Goal: Transaction & Acquisition: Purchase product/service

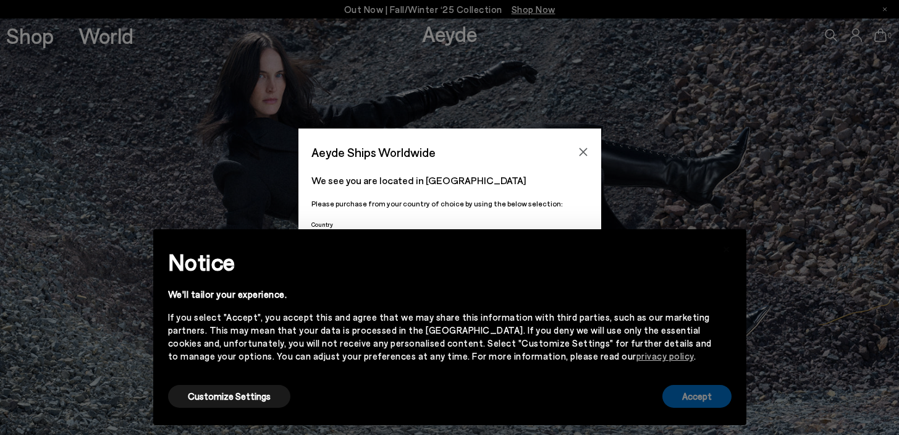
click at [698, 401] on button "Accept" at bounding box center [697, 396] width 69 height 23
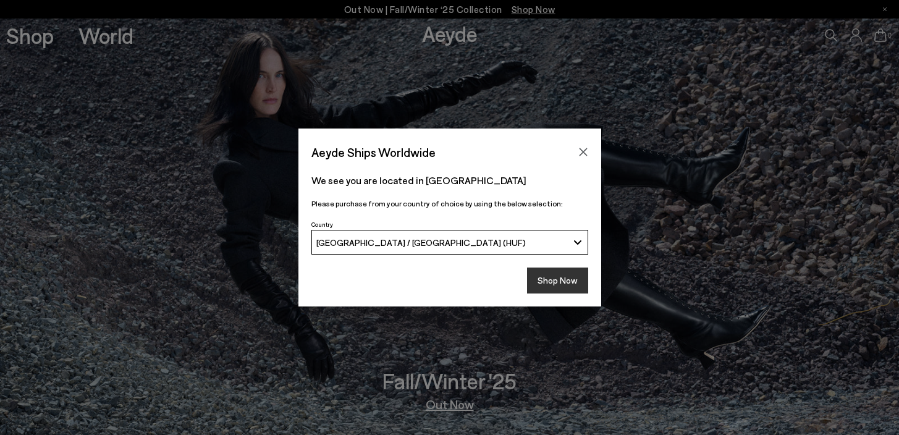
click at [560, 281] on button "Shop Now" at bounding box center [557, 281] width 61 height 26
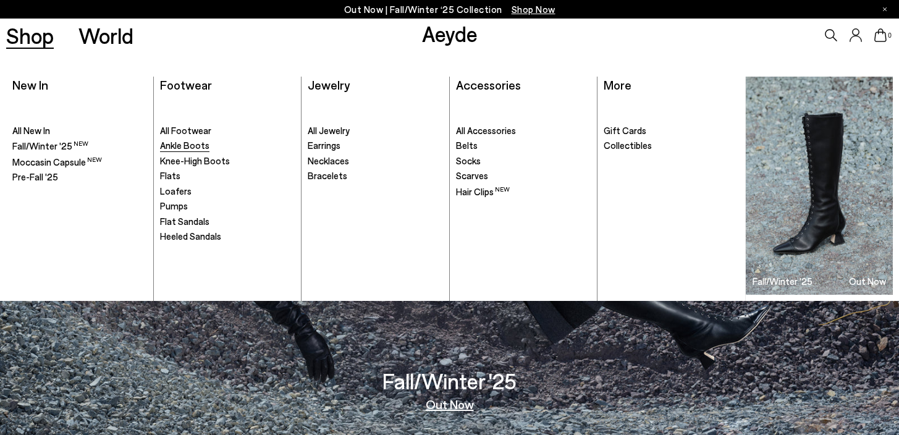
click at [197, 140] on span "Ankle Boots" at bounding box center [184, 145] width 49 height 11
click at [197, 144] on span "Ankle Boots" at bounding box center [184, 145] width 49 height 11
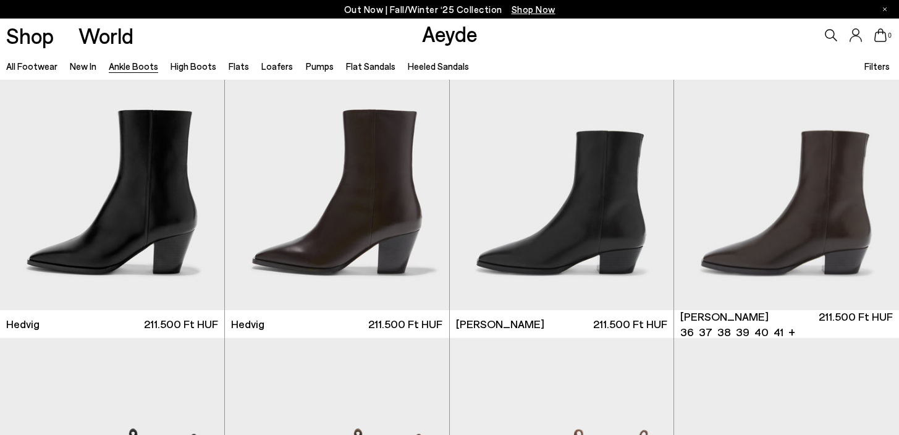
scroll to position [368, 0]
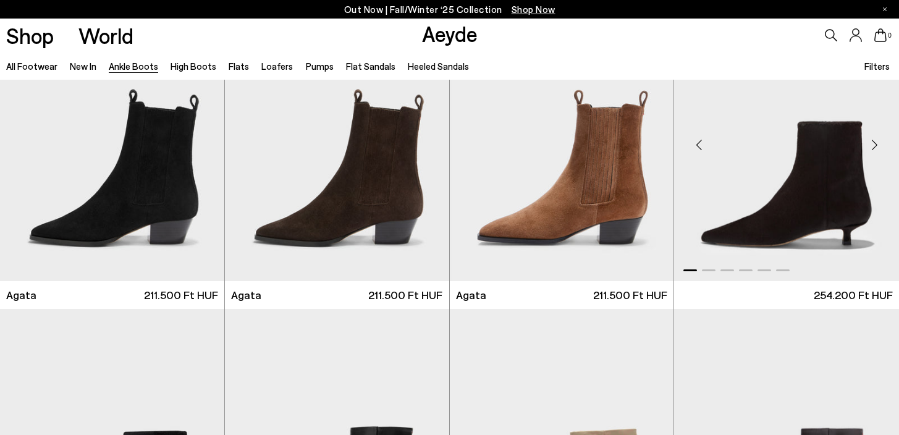
scroll to position [665, 0]
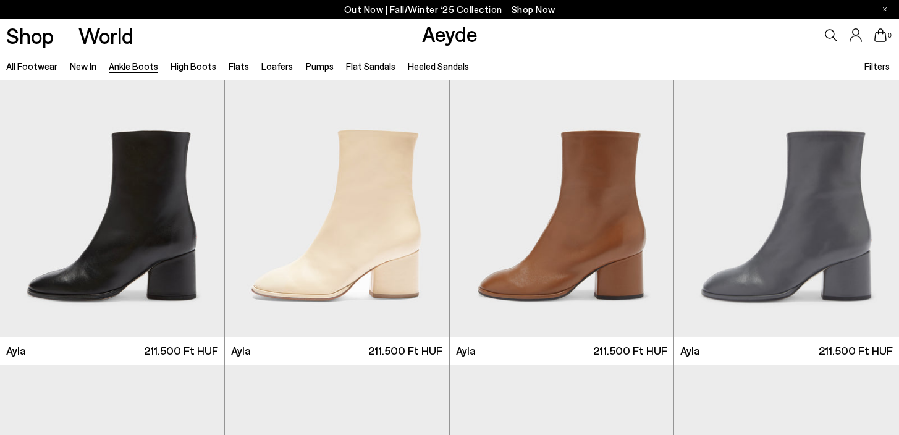
scroll to position [3446, 0]
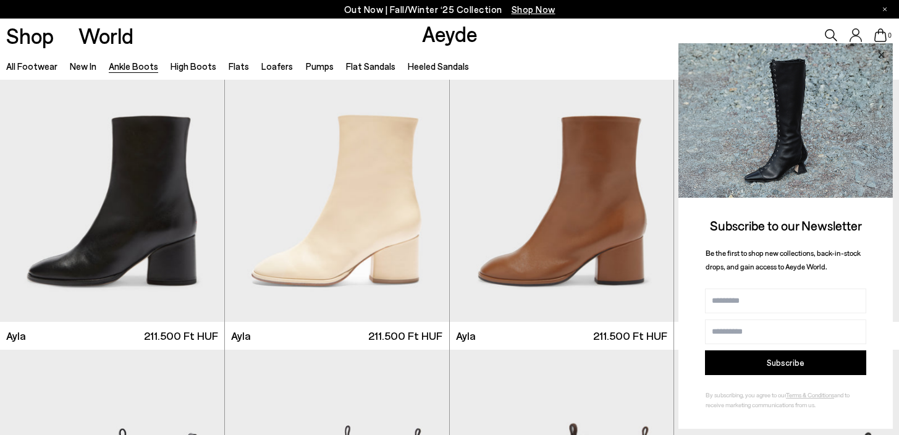
click at [882, 56] on icon at bounding box center [881, 55] width 16 height 16
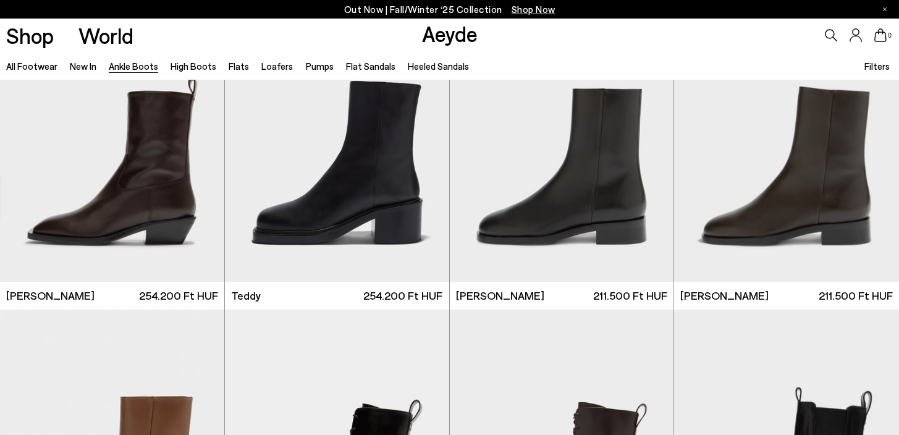
scroll to position [4104, 0]
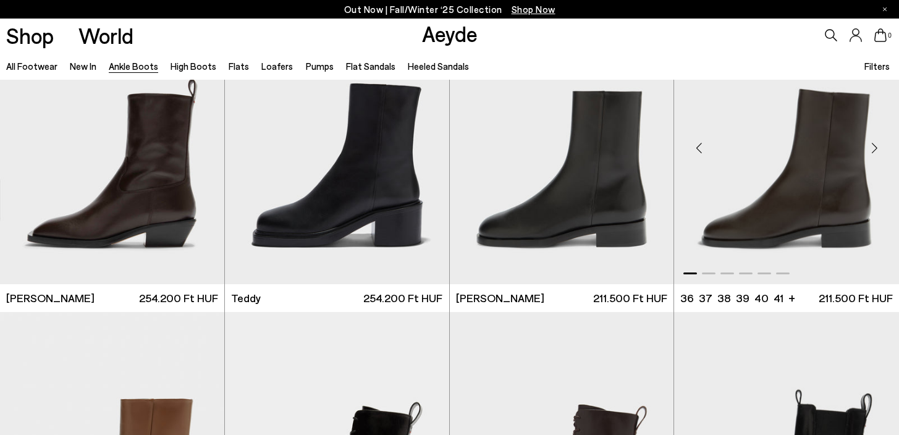
click at [870, 146] on div "Next slide" at bounding box center [874, 148] width 37 height 37
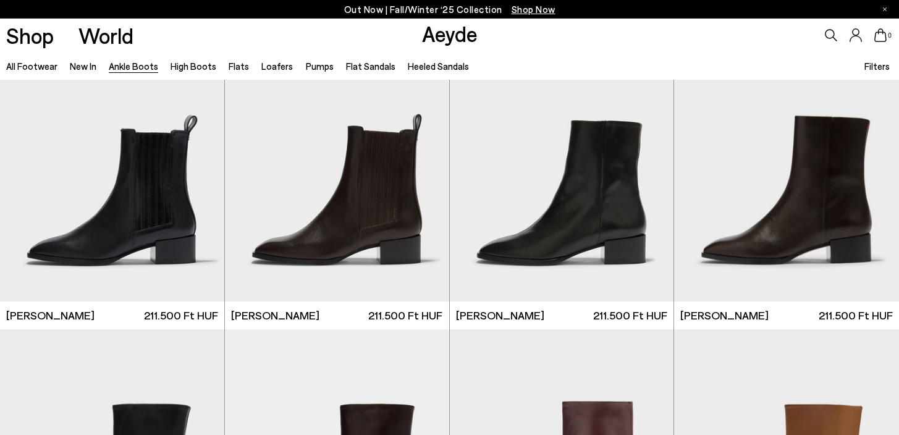
scroll to position [5323, 0]
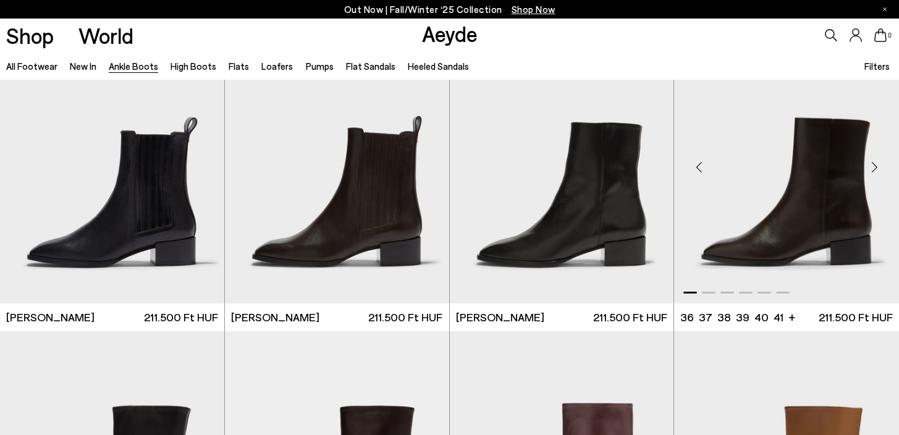
click at [879, 170] on div "Next slide" at bounding box center [874, 167] width 37 height 37
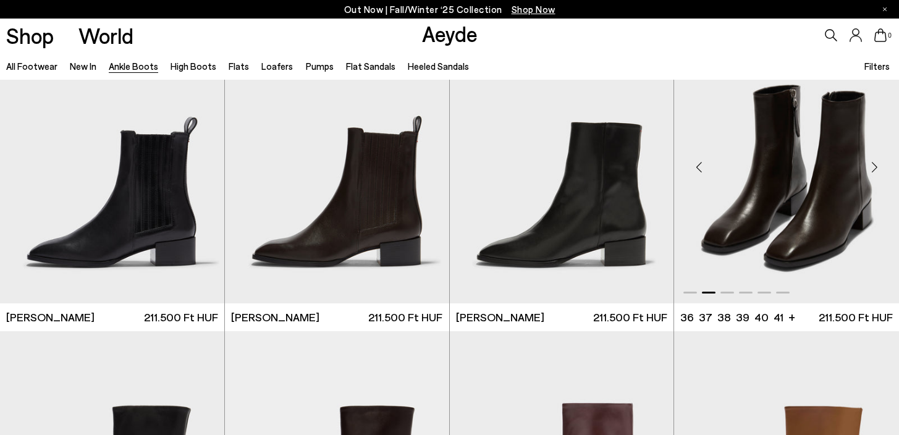
click at [879, 170] on div "Next slide" at bounding box center [874, 167] width 37 height 37
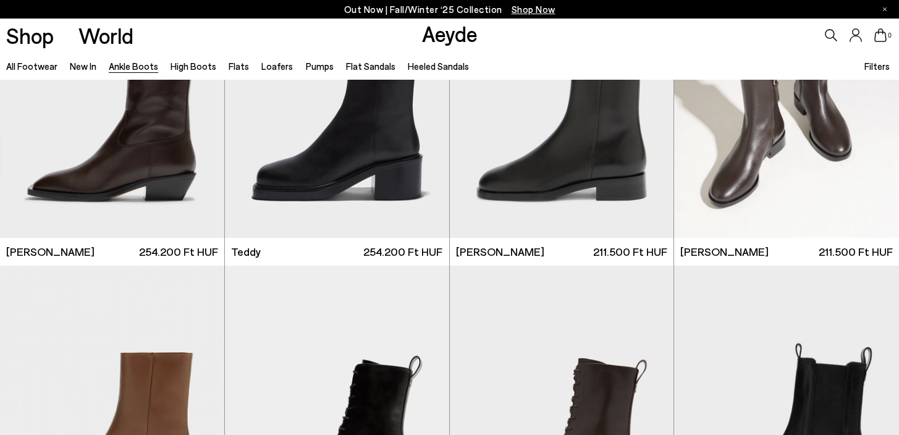
scroll to position [4105, 0]
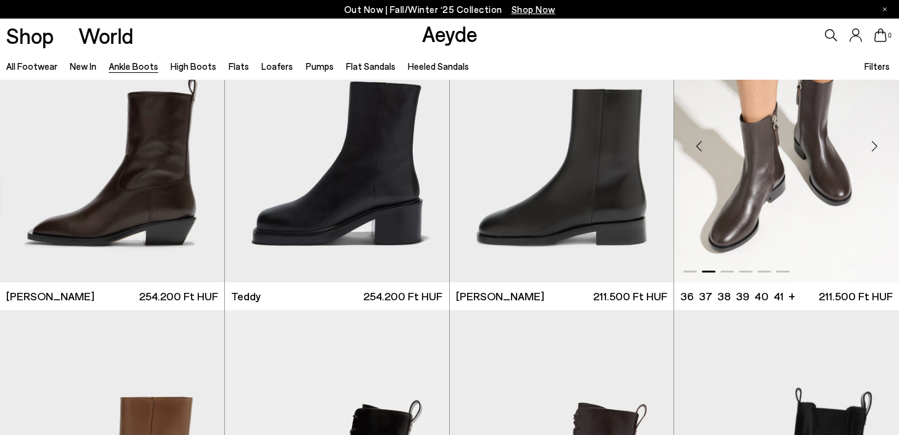
click at [779, 239] on img "2 / 6" at bounding box center [786, 142] width 225 height 282
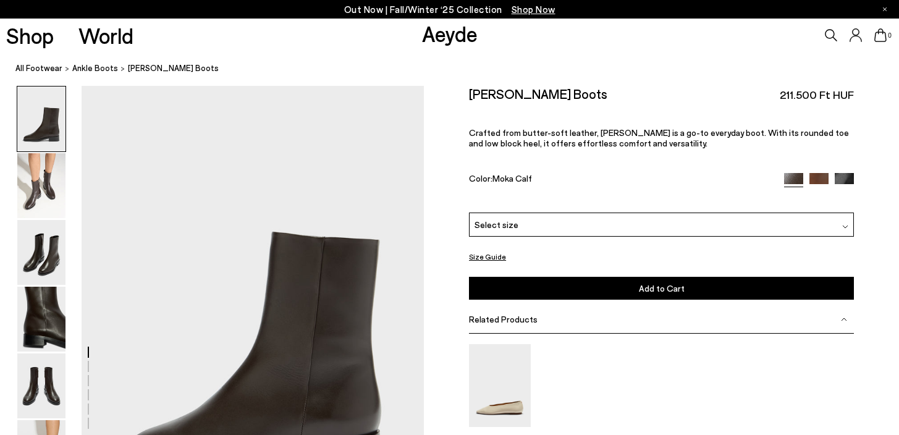
click at [838, 222] on div "Select size" at bounding box center [661, 225] width 385 height 24
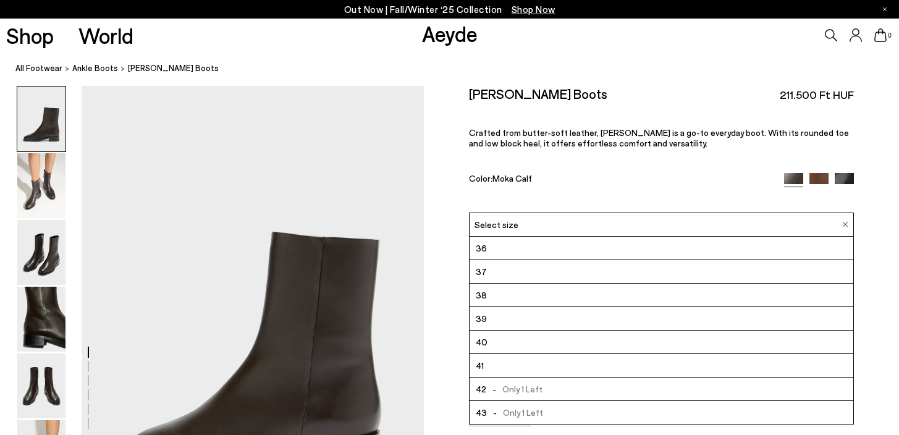
click at [876, 271] on div "Size Guide Shoes Belt Our shoes come in European sizing. The easiest way to mea…" at bounding box center [661, 310] width 475 height 448
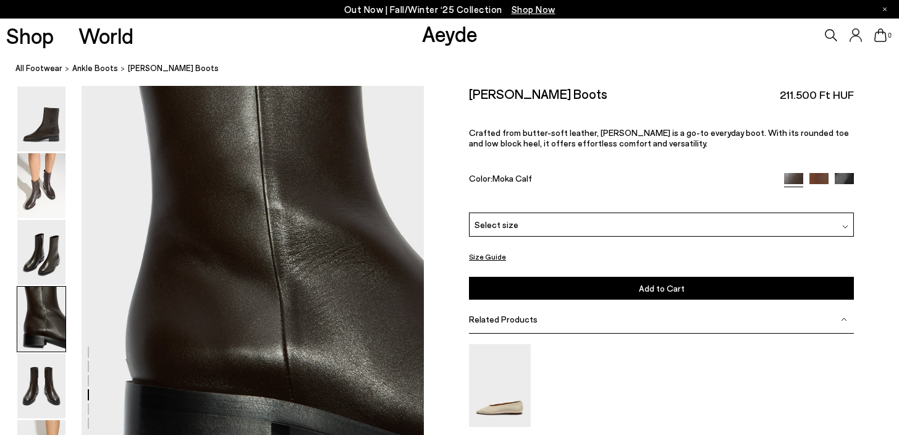
scroll to position [1388, 0]
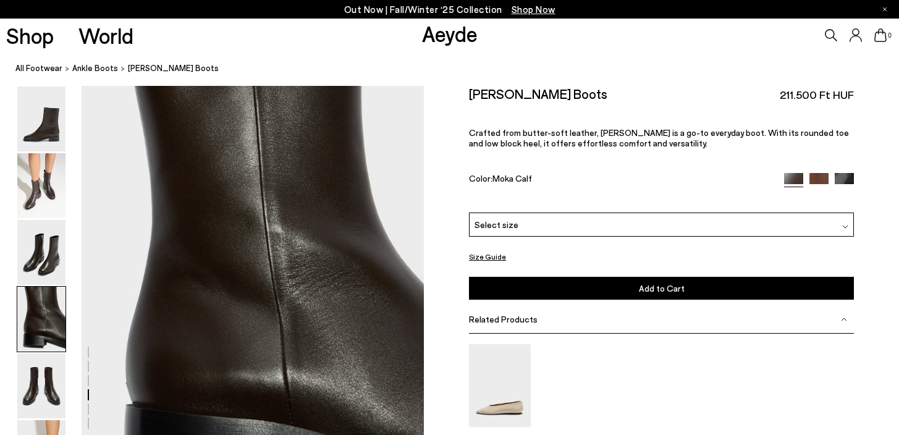
click at [824, 180] on img at bounding box center [819, 182] width 19 height 19
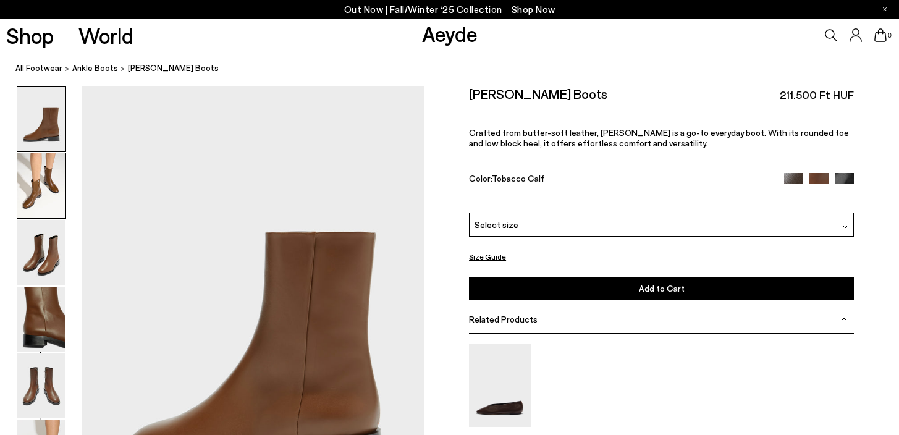
click at [25, 185] on img at bounding box center [41, 185] width 48 height 65
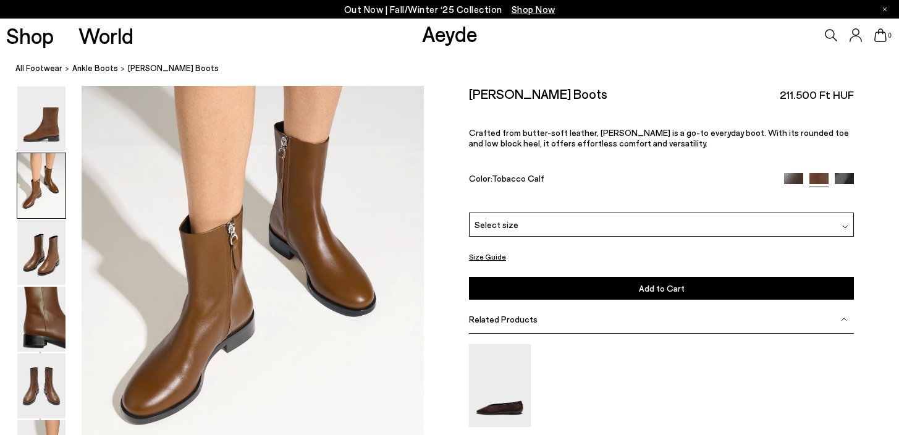
scroll to position [520, 0]
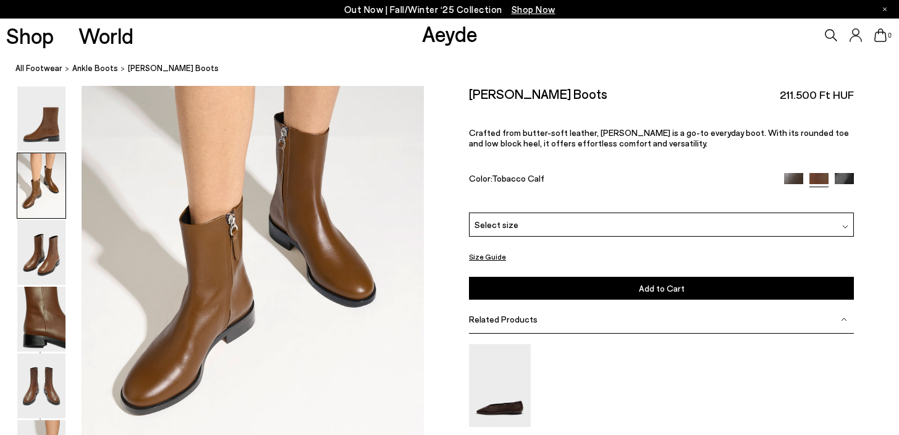
click at [846, 176] on img at bounding box center [844, 182] width 19 height 19
click at [97, 70] on span "ankle boots" at bounding box center [95, 68] width 46 height 10
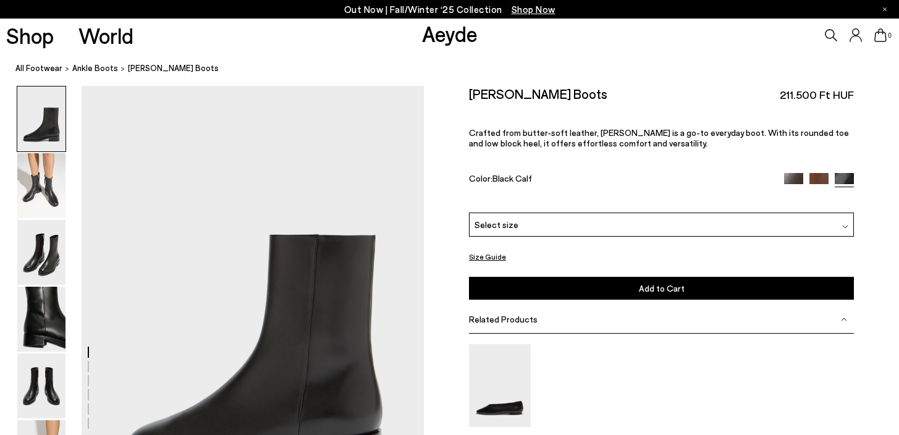
click at [796, 180] on img at bounding box center [793, 182] width 19 height 19
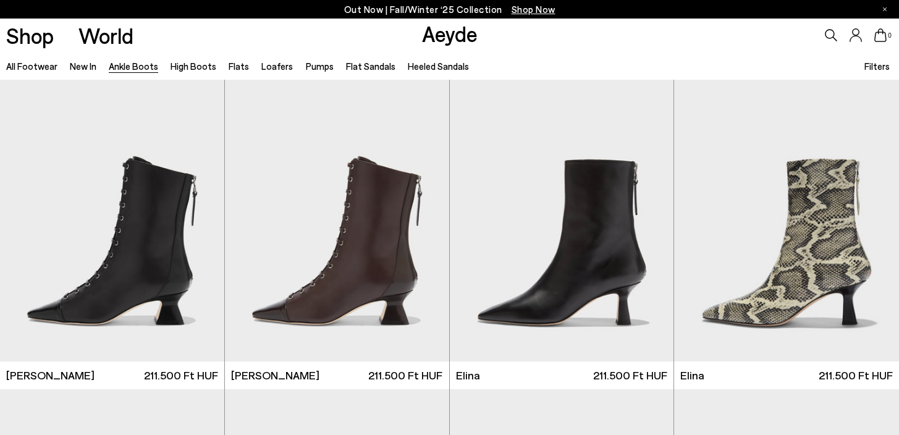
click at [888, 66] on span "Filters" at bounding box center [877, 66] width 25 height 11
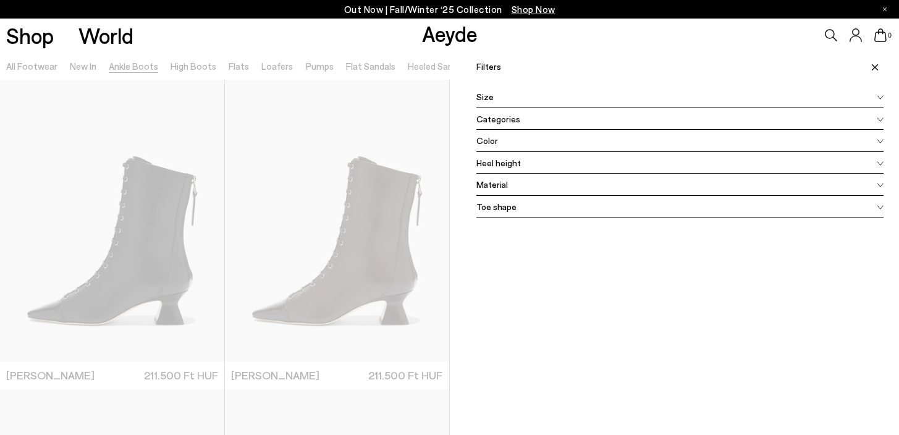
click at [642, 187] on div "Material" at bounding box center [680, 185] width 408 height 22
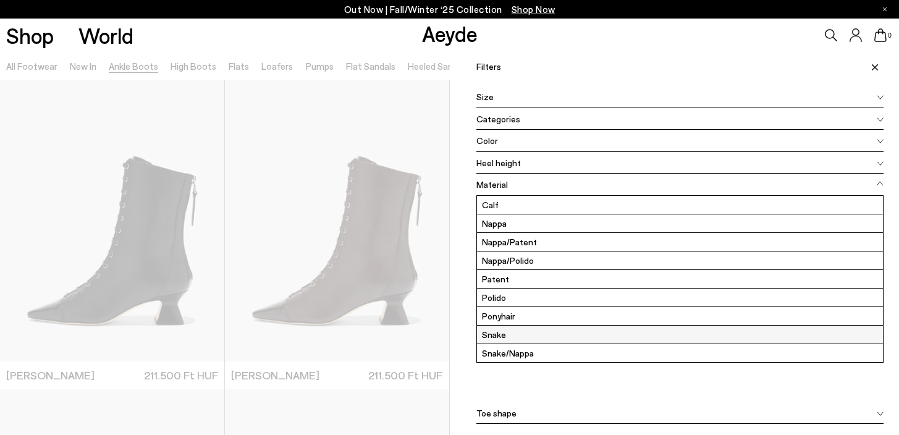
scroll to position [19, 0]
click at [529, 349] on label "Suede" at bounding box center [680, 353] width 407 height 18
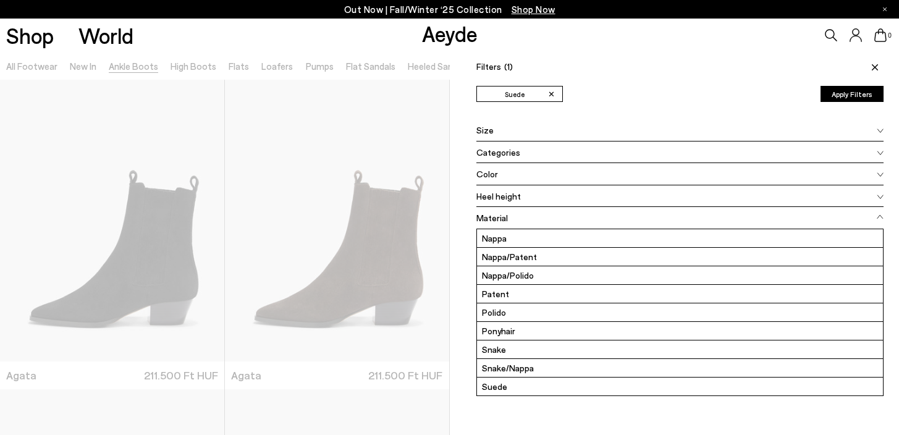
click at [866, 98] on button "Apply Filters" at bounding box center [852, 94] width 63 height 16
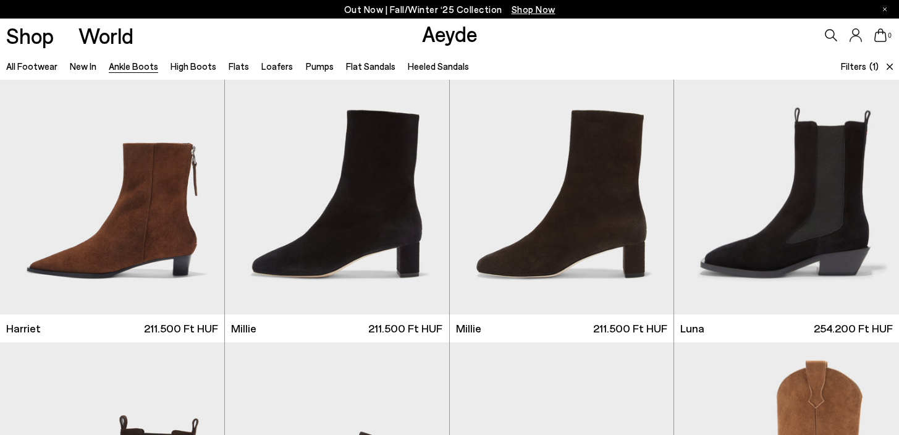
scroll to position [633, 0]
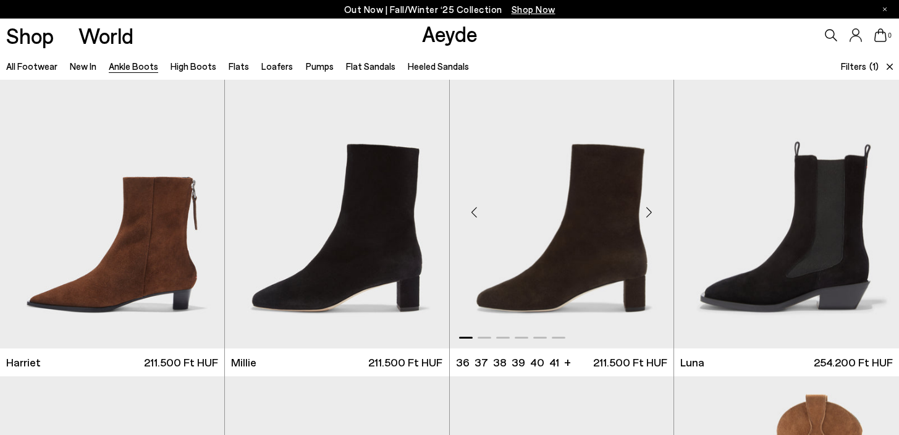
click at [654, 213] on div "Next slide" at bounding box center [648, 212] width 37 height 37
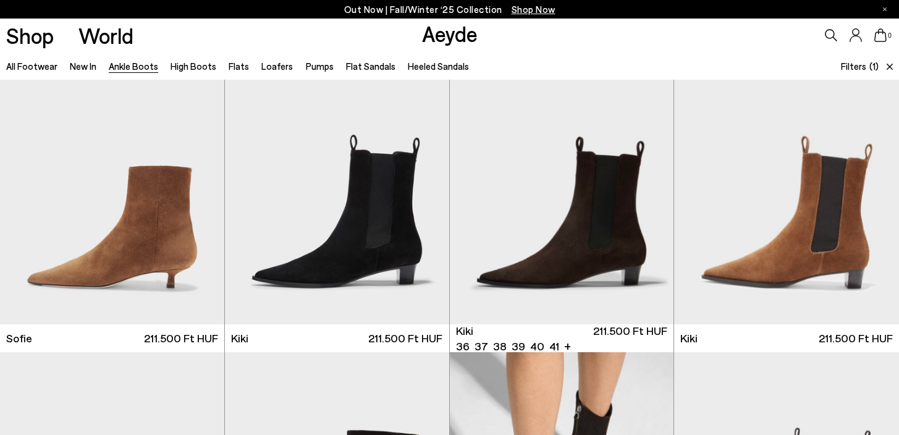
scroll to position [309, 0]
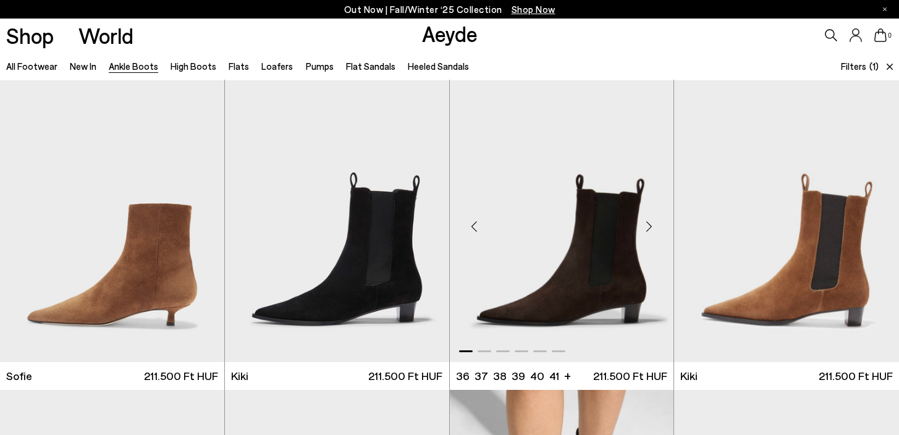
click at [647, 224] on div "Next slide" at bounding box center [648, 226] width 37 height 37
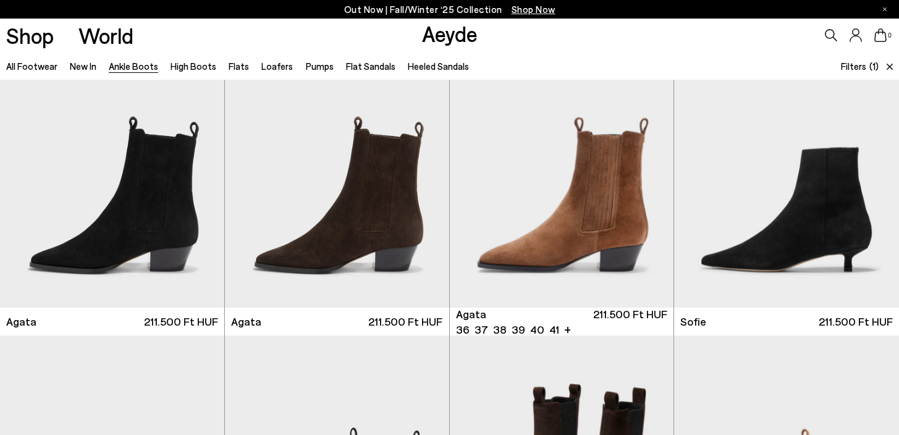
scroll to position [23, 0]
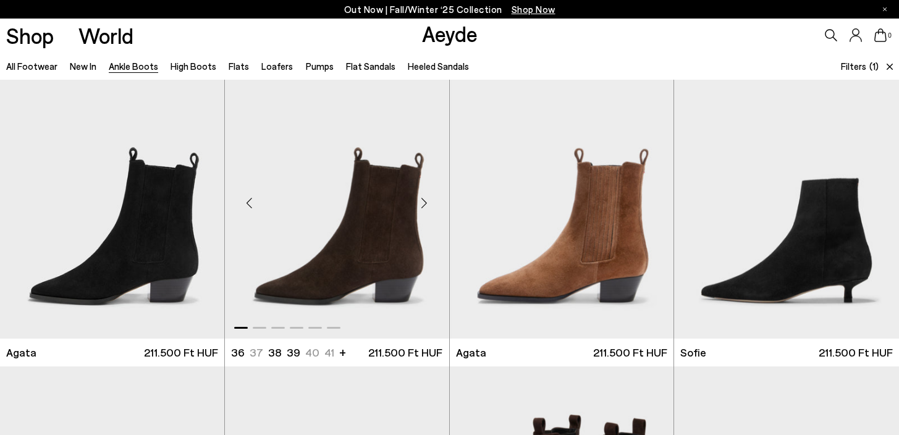
click at [424, 201] on div "Next slide" at bounding box center [424, 202] width 37 height 37
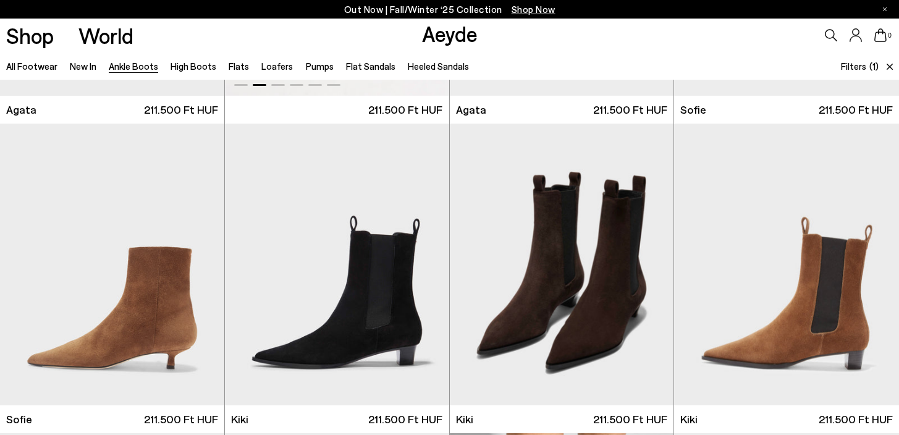
scroll to position [0, 0]
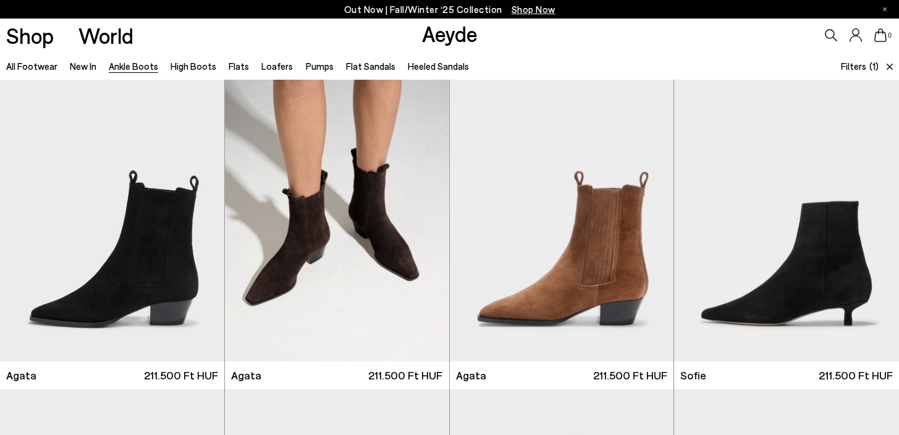
click at [851, 66] on span "Filters" at bounding box center [853, 66] width 25 height 11
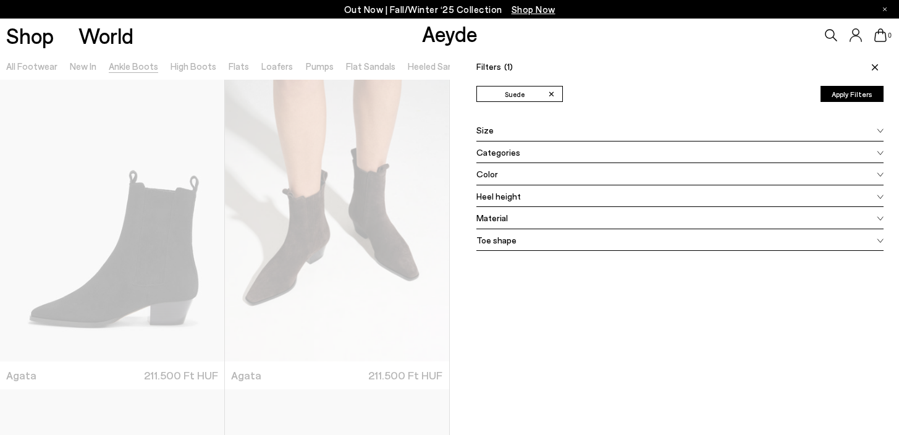
click at [526, 216] on div "Material" at bounding box center [680, 218] width 408 height 22
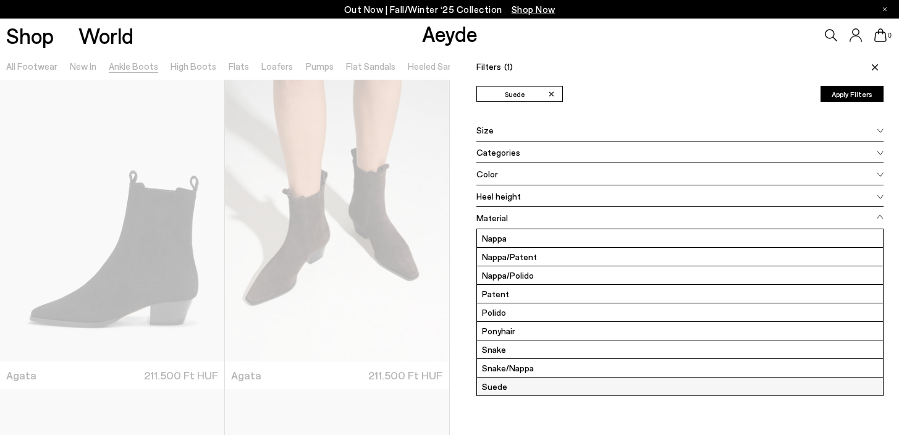
click at [515, 387] on label "Suede" at bounding box center [680, 387] width 407 height 18
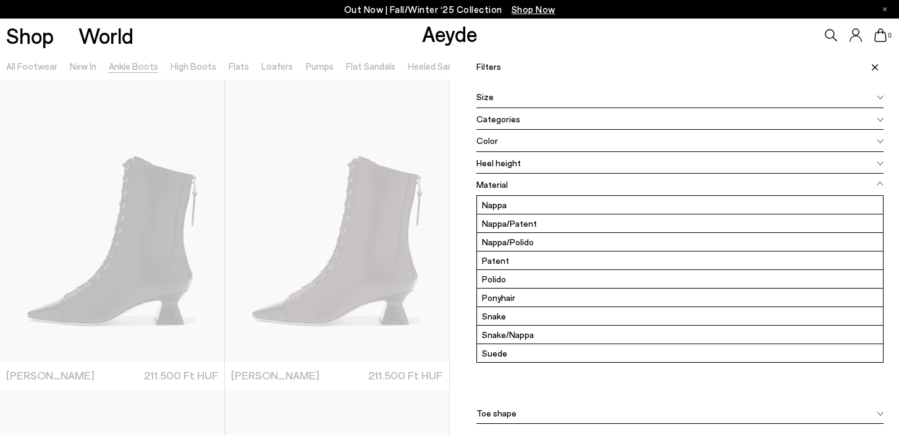
click at [523, 136] on div "Color" at bounding box center [680, 141] width 408 height 22
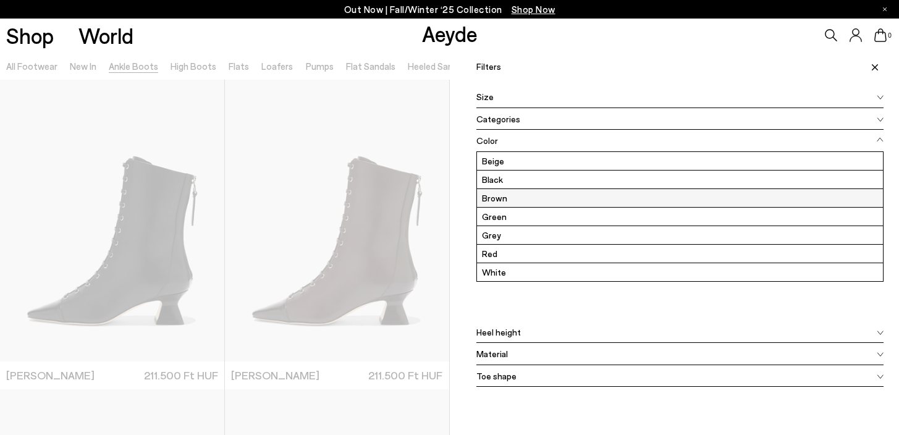
click at [515, 197] on label "Brown" at bounding box center [680, 198] width 407 height 18
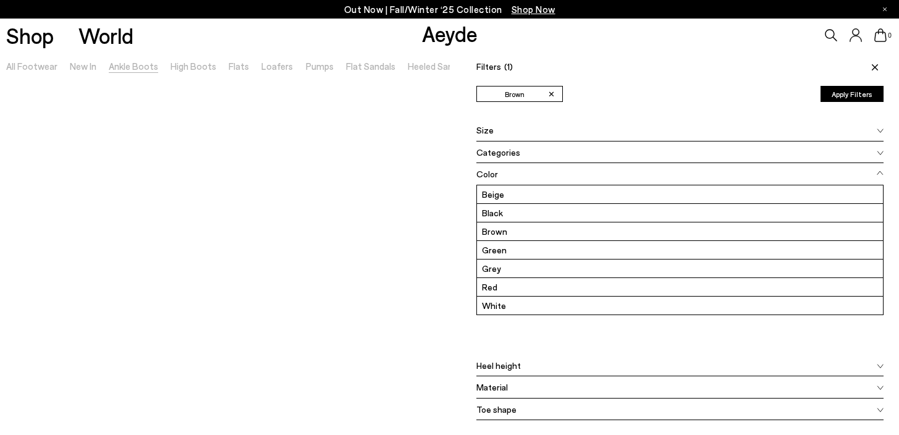
click at [842, 95] on button "Apply Filters" at bounding box center [852, 94] width 63 height 16
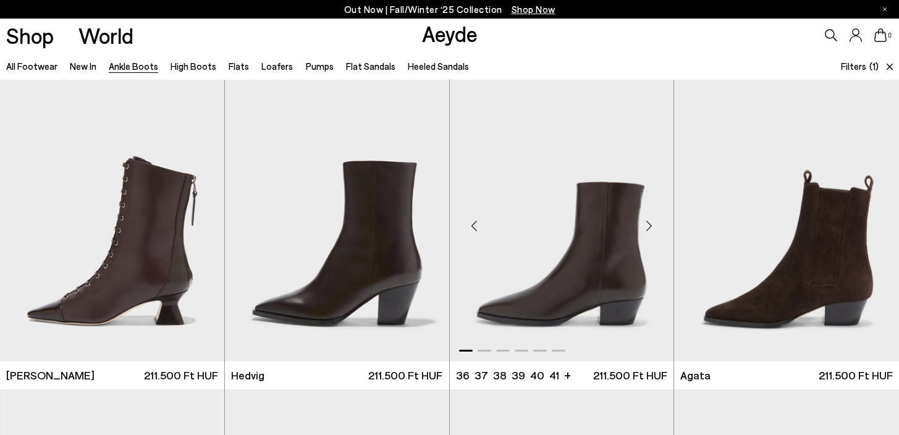
click at [652, 226] on div "Next slide" at bounding box center [648, 225] width 37 height 37
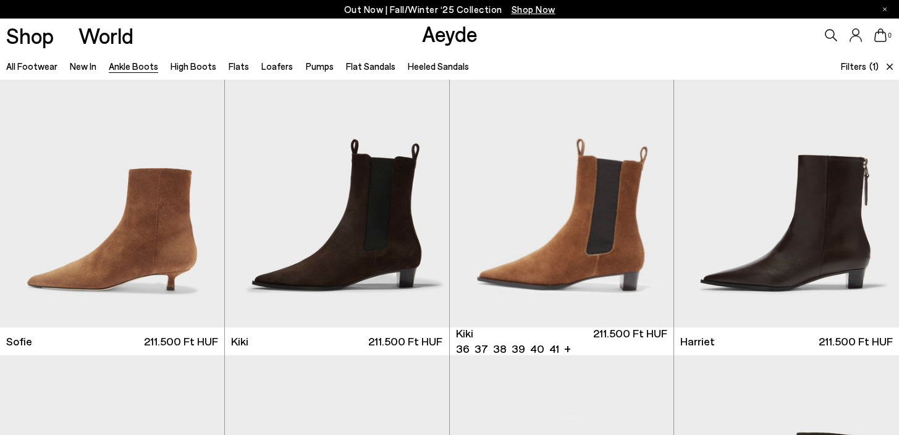
scroll to position [686, 0]
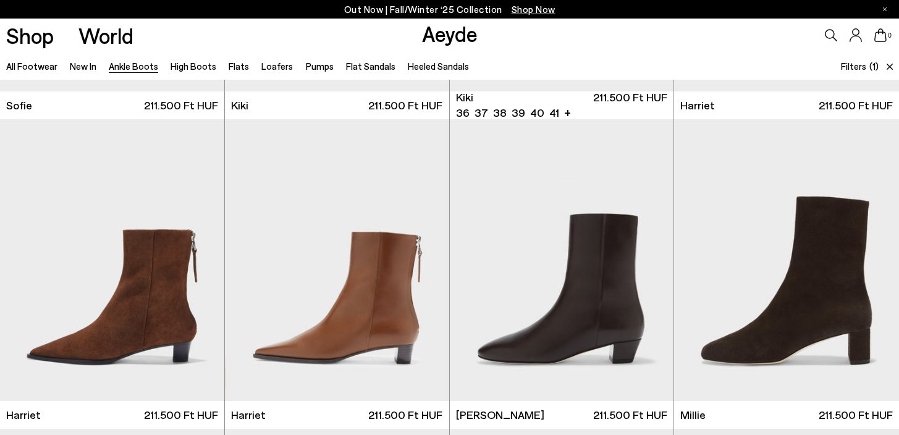
scroll to position [954, 0]
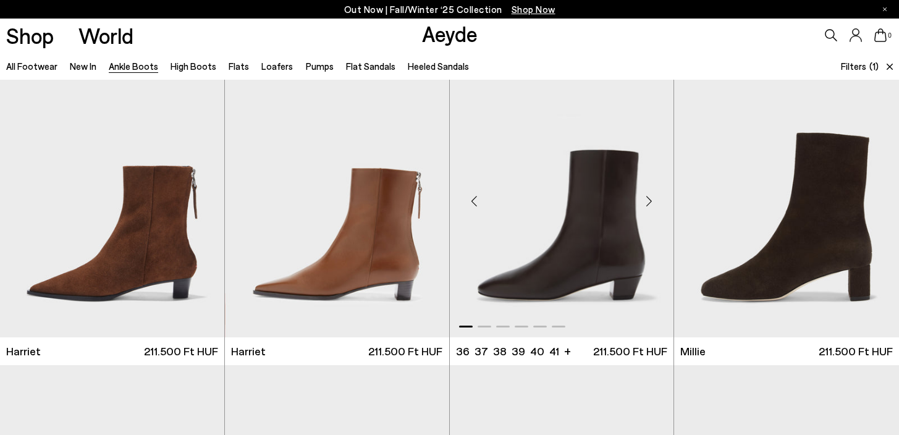
click at [654, 196] on div "Next slide" at bounding box center [648, 201] width 37 height 37
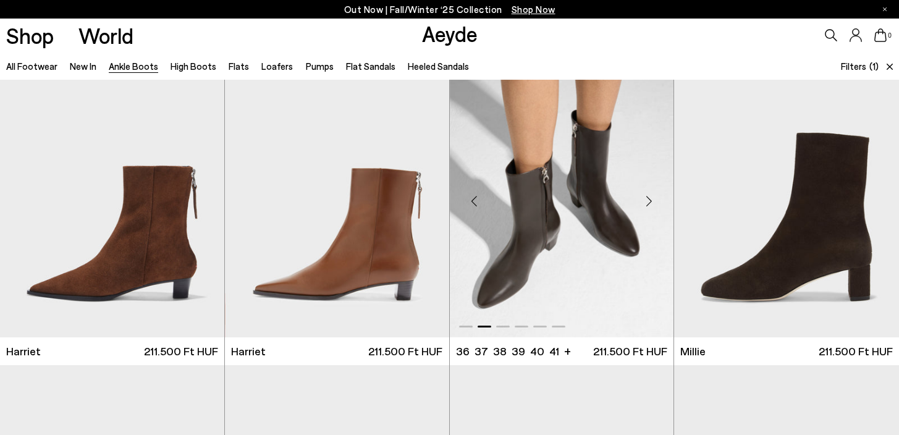
click at [654, 196] on div "Next slide" at bounding box center [648, 201] width 37 height 37
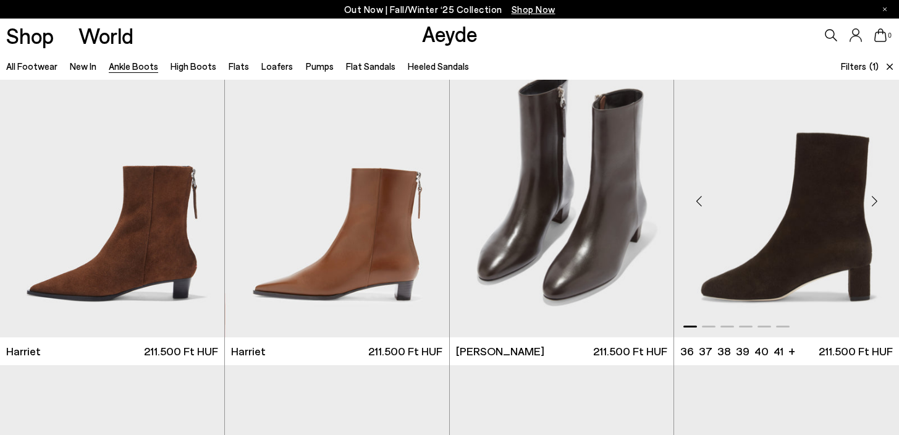
click at [874, 201] on div "Next slide" at bounding box center [874, 201] width 37 height 37
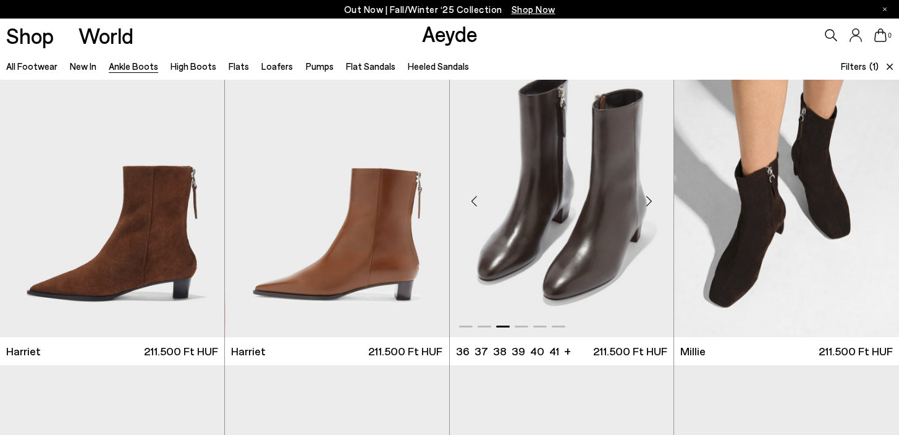
click at [653, 205] on div "Next slide" at bounding box center [648, 201] width 37 height 37
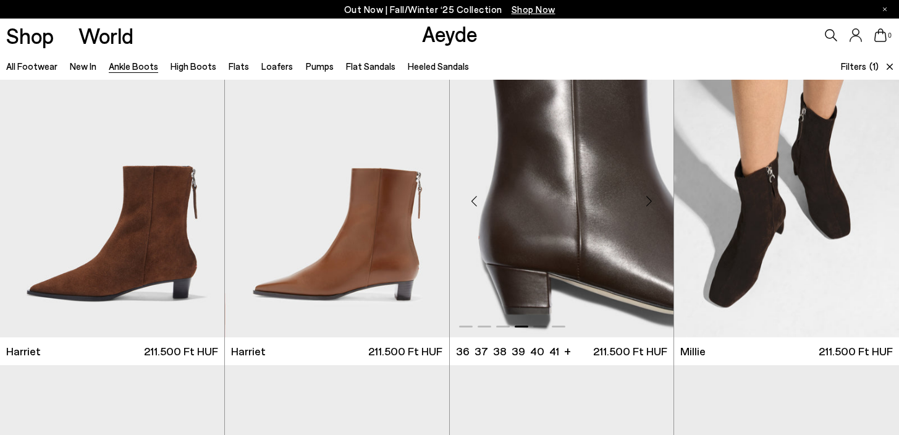
click at [653, 205] on div "Next slide" at bounding box center [648, 201] width 37 height 37
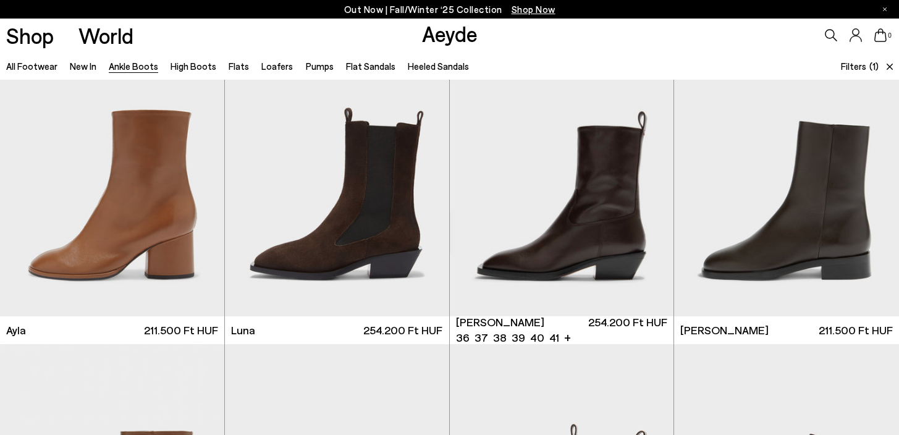
scroll to position [1604, 0]
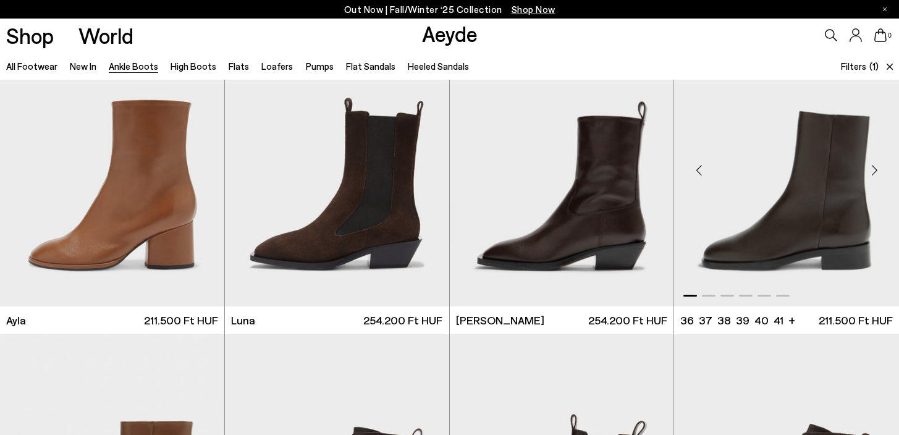
click at [878, 174] on div "Next slide" at bounding box center [874, 170] width 37 height 37
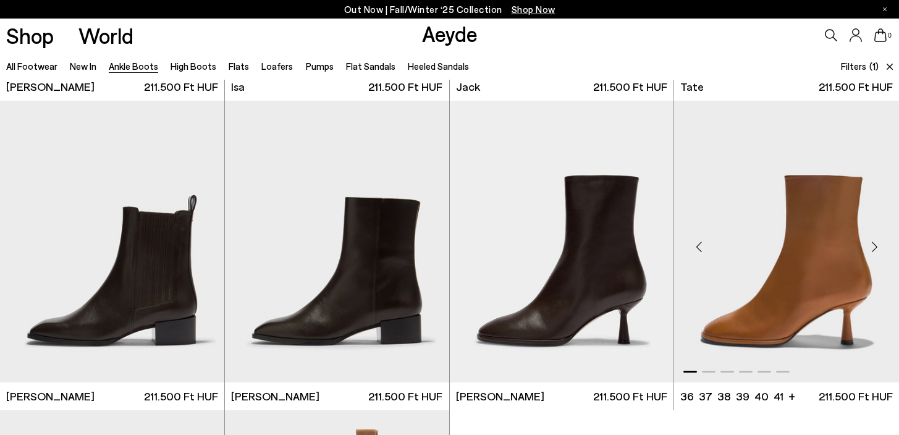
scroll to position [2142, 0]
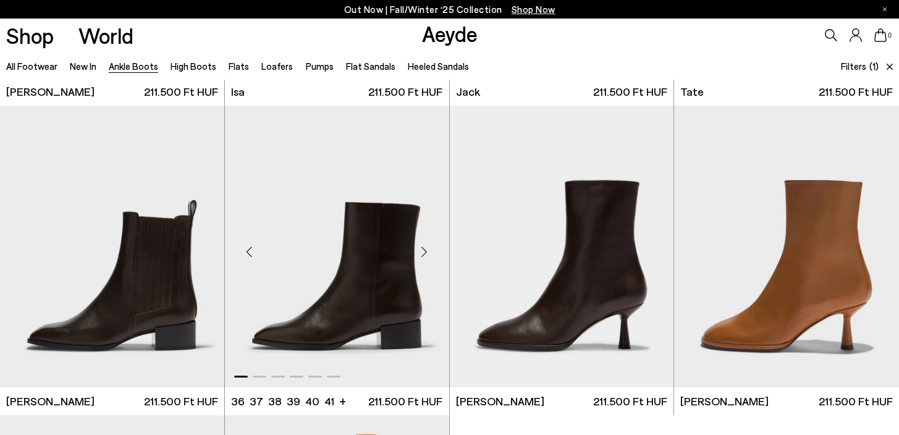
click at [423, 253] on div "Next slide" at bounding box center [424, 251] width 37 height 37
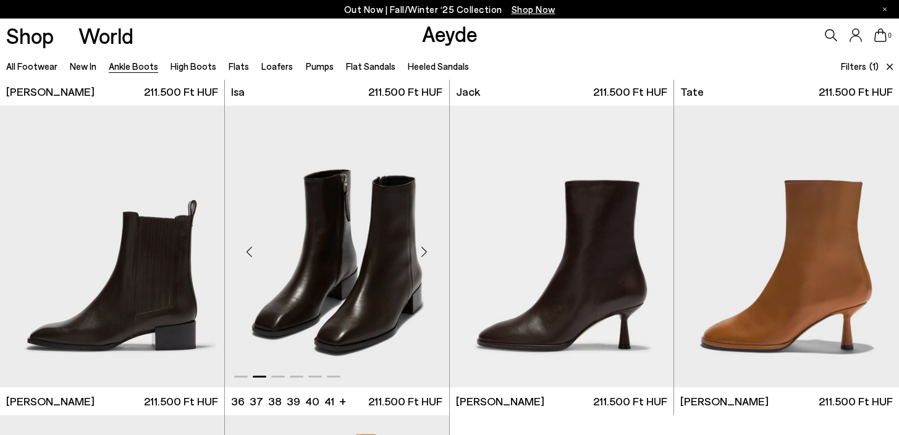
click at [423, 253] on div "Next slide" at bounding box center [424, 251] width 37 height 37
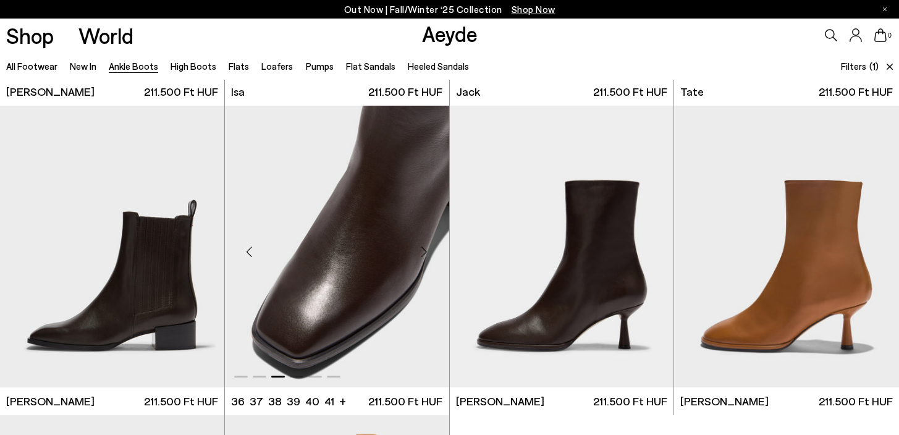
click at [423, 253] on div "Next slide" at bounding box center [424, 251] width 37 height 37
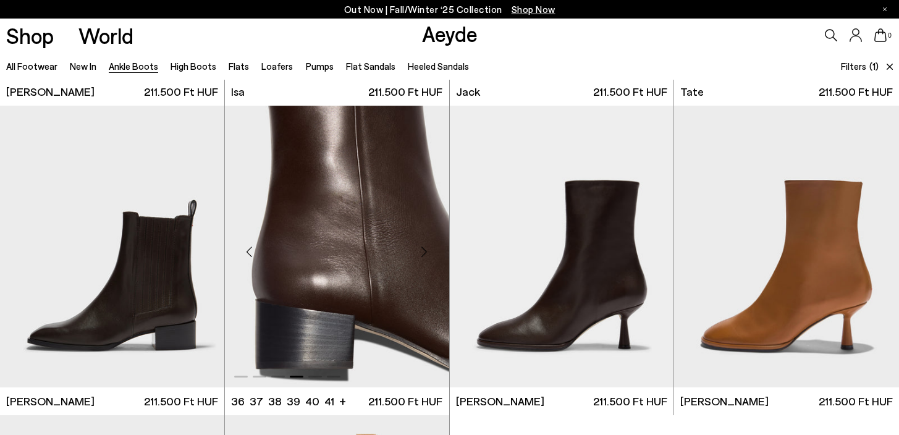
click at [423, 253] on div "Next slide" at bounding box center [424, 251] width 37 height 37
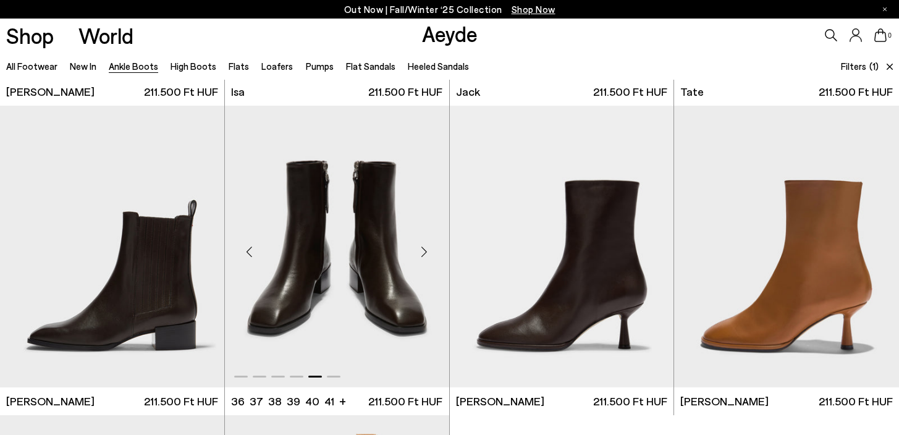
click at [423, 253] on div "Next slide" at bounding box center [424, 251] width 37 height 37
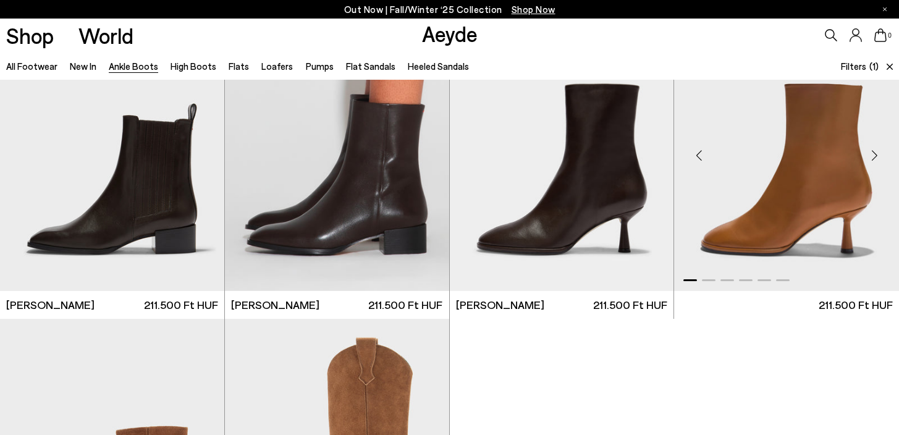
scroll to position [2228, 0]
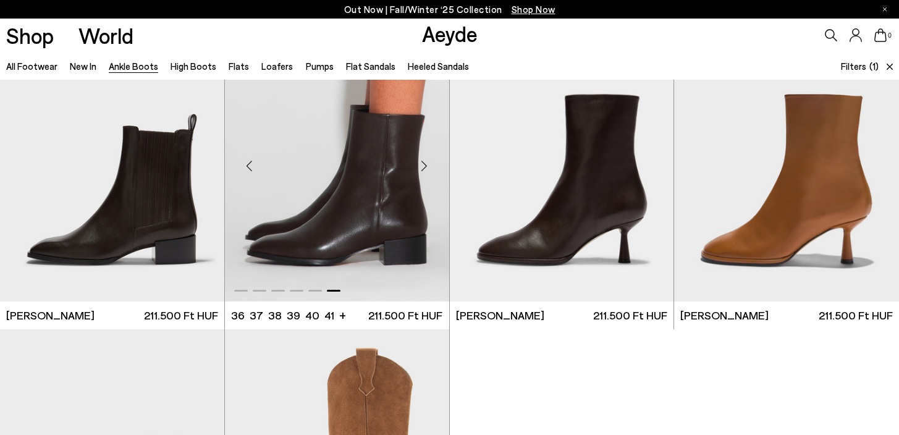
click at [314, 211] on img "6 / 6" at bounding box center [337, 161] width 224 height 282
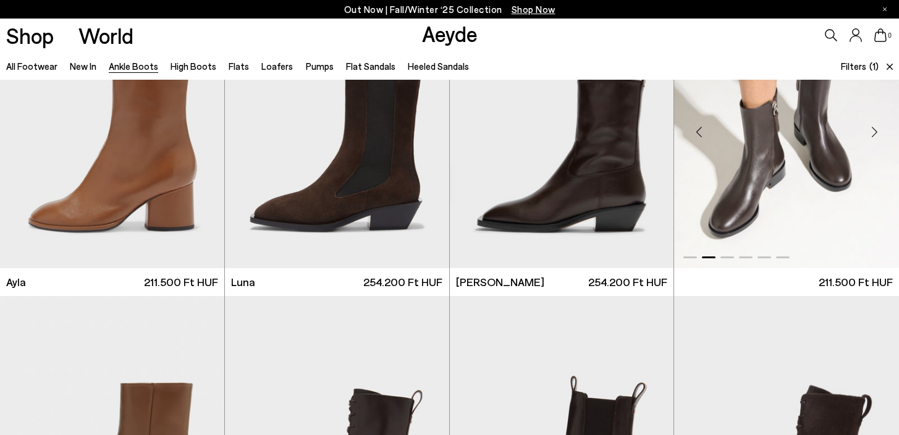
scroll to position [1643, 0]
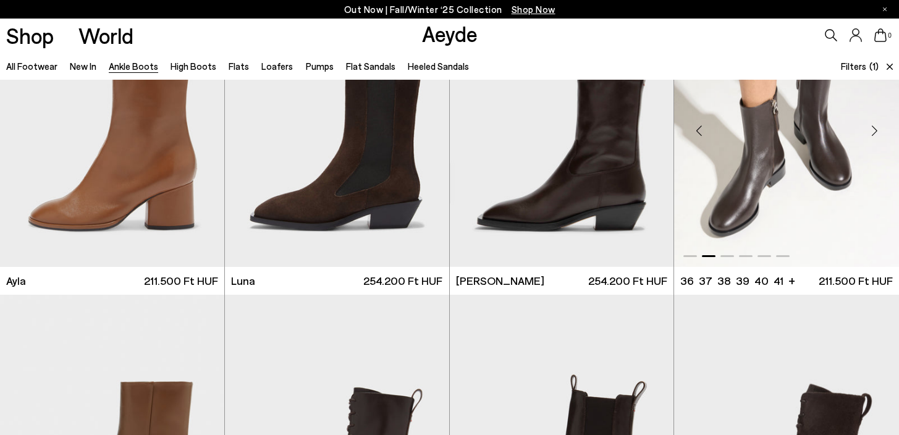
click at [788, 195] on img "2 / 6" at bounding box center [786, 126] width 225 height 282
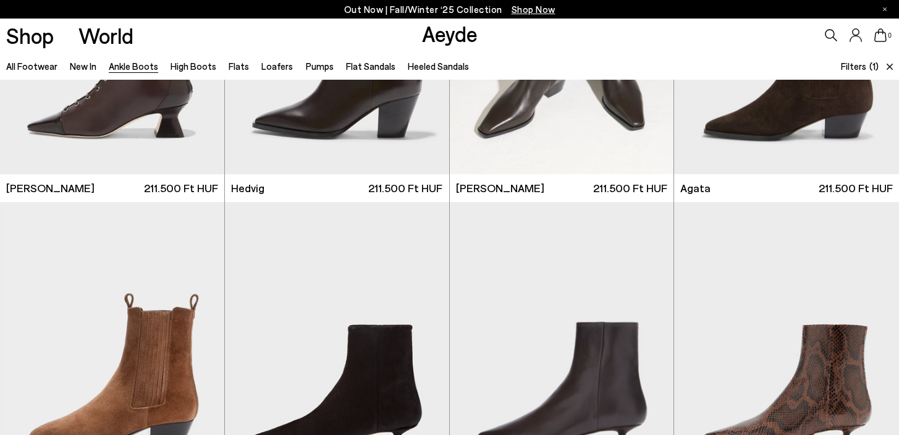
scroll to position [0, 0]
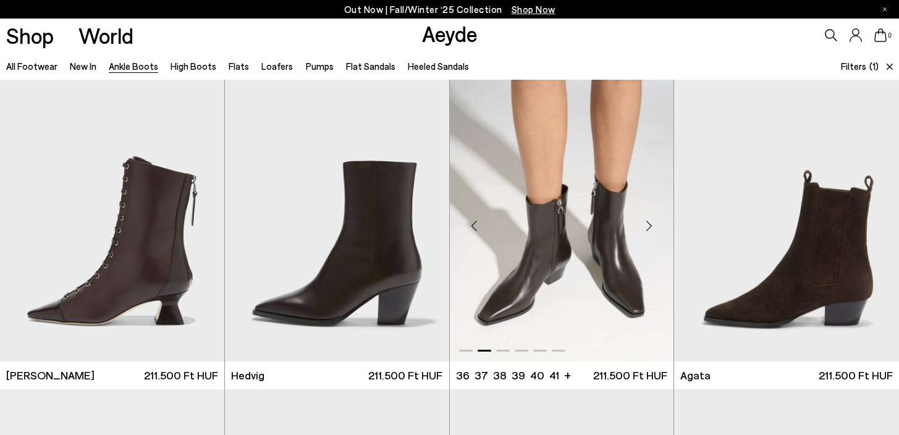
click at [609, 265] on img "2 / 6" at bounding box center [562, 221] width 224 height 282
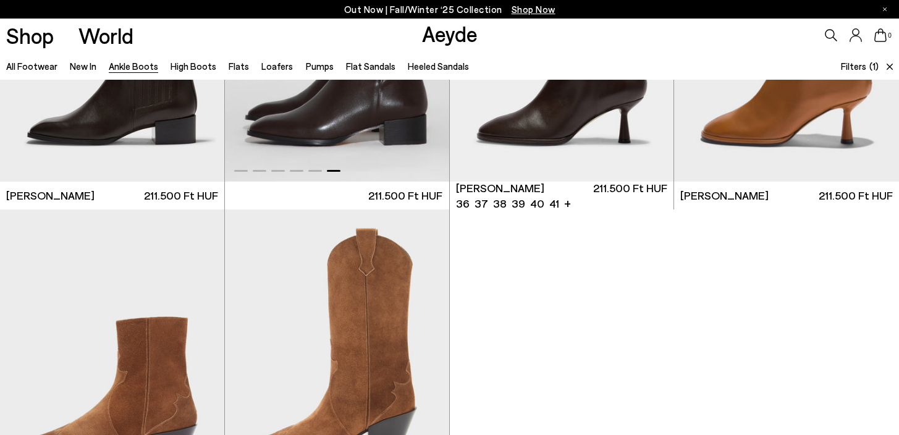
scroll to position [2350, 0]
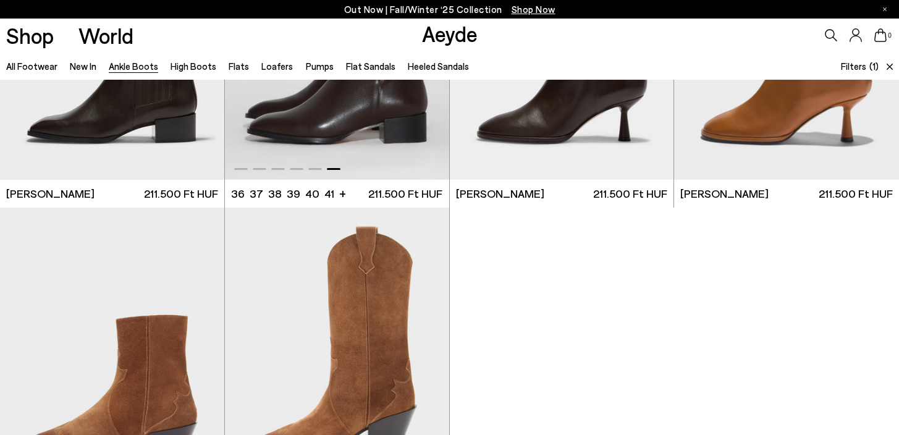
click at [365, 132] on img "6 / 6" at bounding box center [337, 39] width 224 height 282
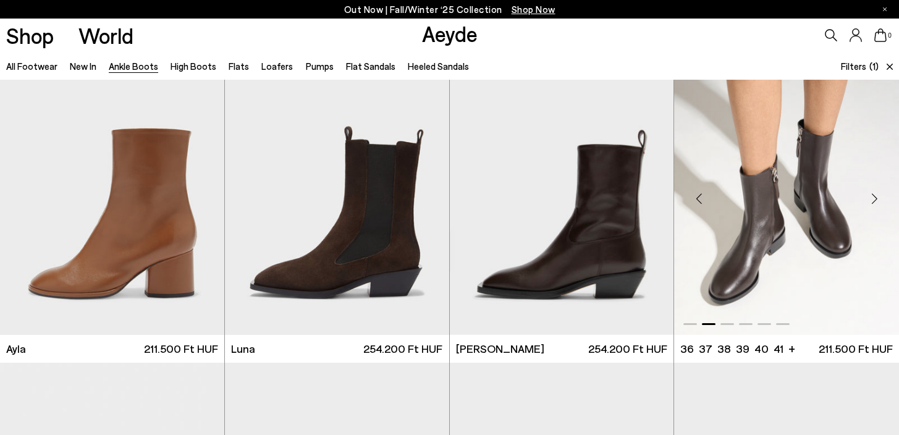
scroll to position [1583, 0]
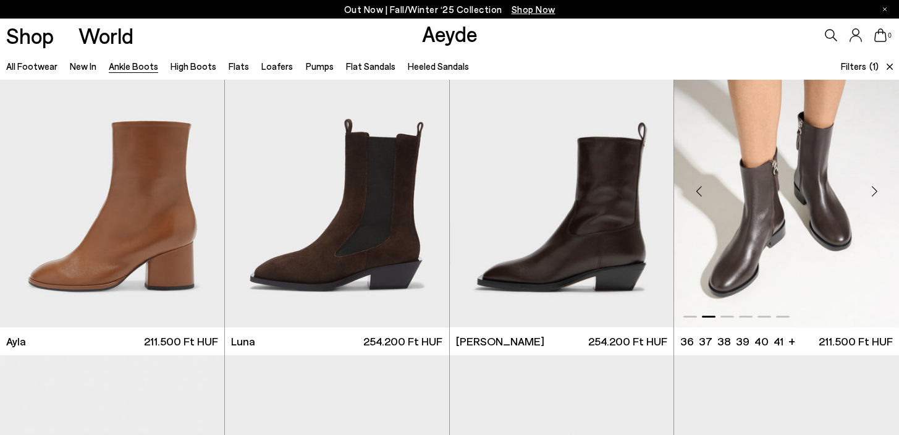
click at [810, 269] on img "2 / 6" at bounding box center [786, 187] width 225 height 282
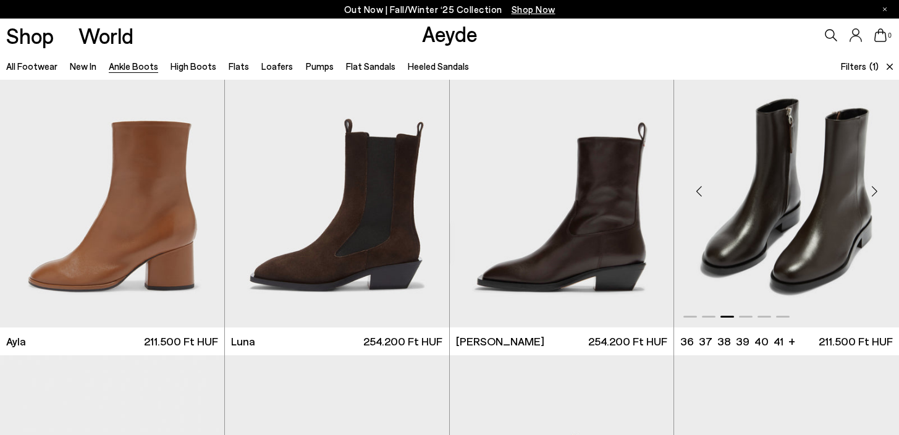
click at [760, 253] on img "3 / 6" at bounding box center [786, 187] width 225 height 282
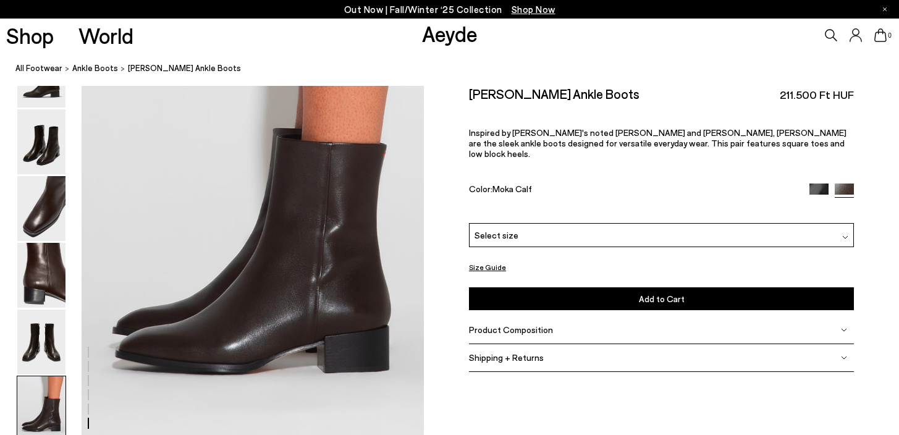
scroll to position [2444, 0]
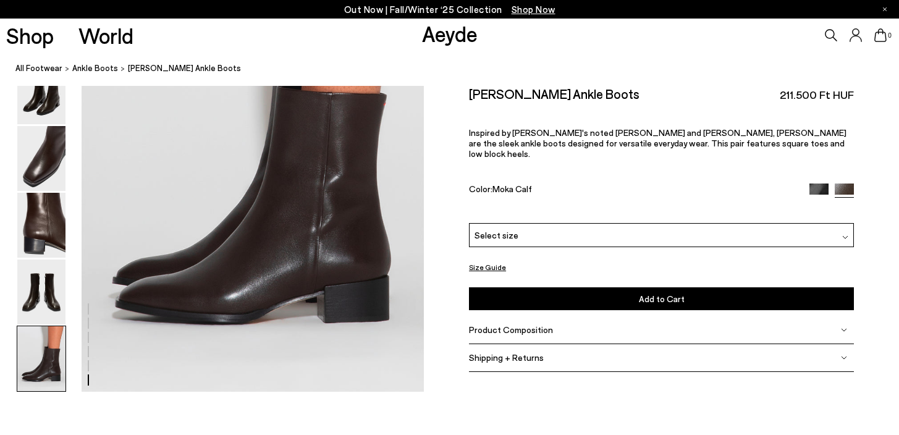
click at [538, 223] on div "Select size" at bounding box center [661, 234] width 385 height 24
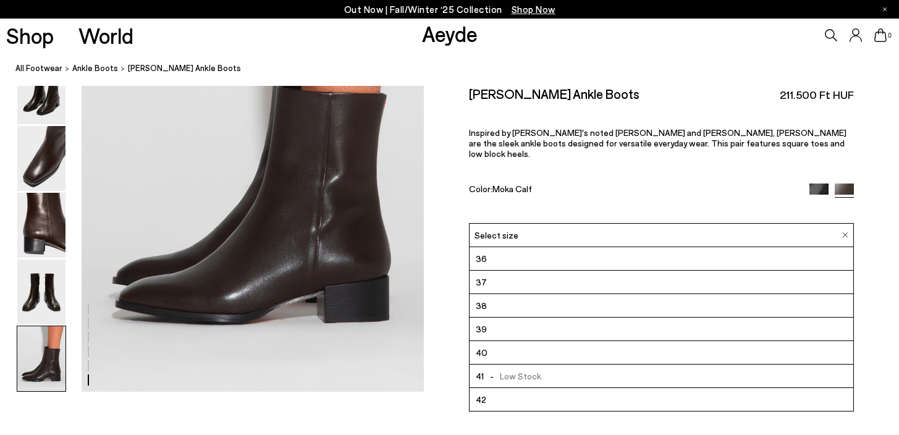
click at [621, 184] on div "Color: Moka Calf" at bounding box center [633, 191] width 328 height 14
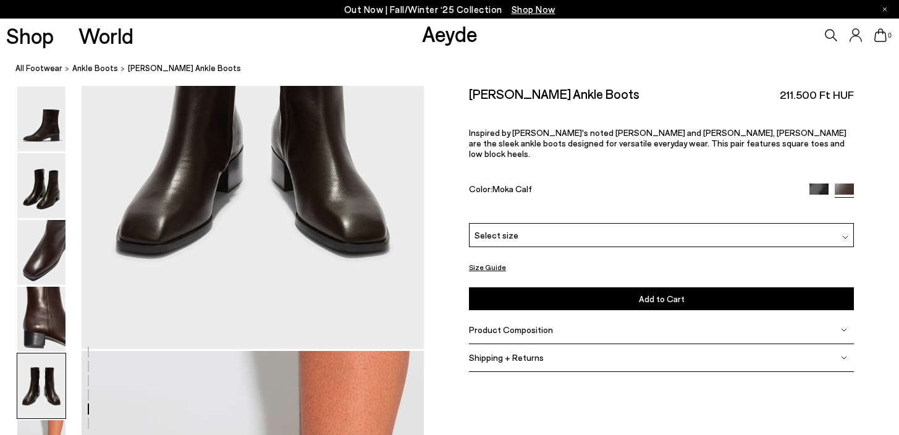
scroll to position [2035, 0]
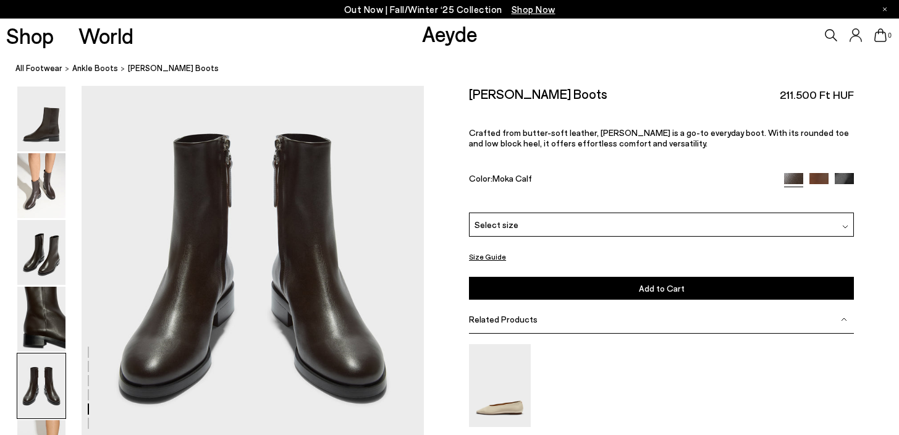
scroll to position [1789, 0]
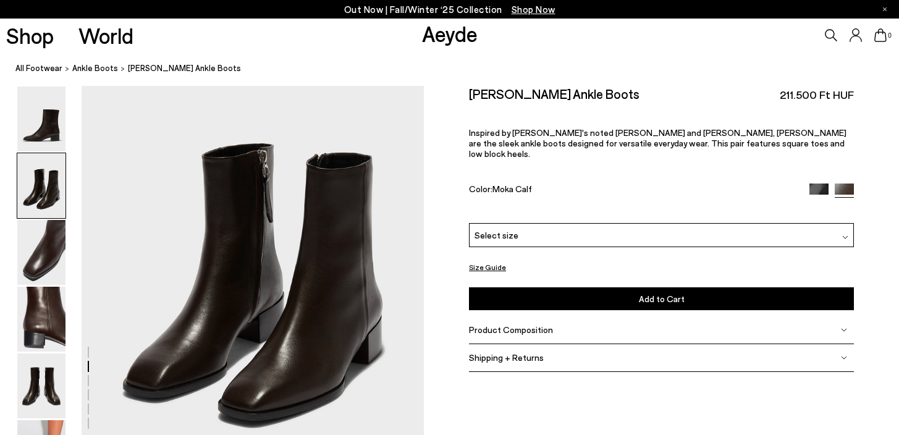
scroll to position [540, 0]
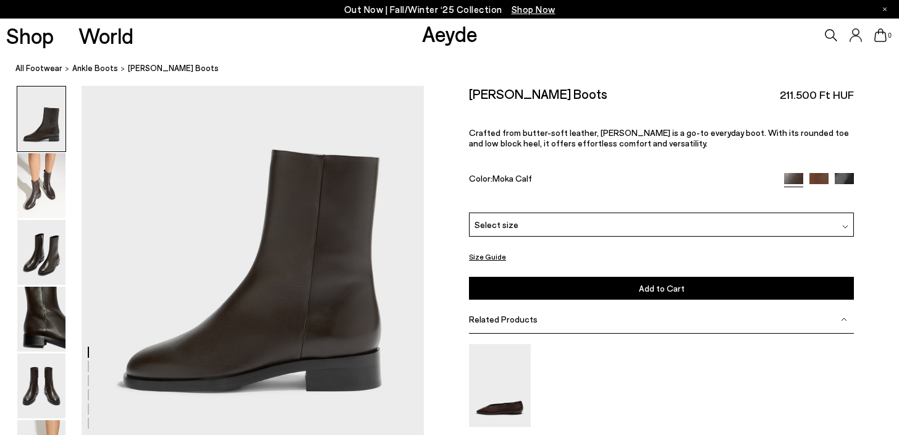
scroll to position [92, 0]
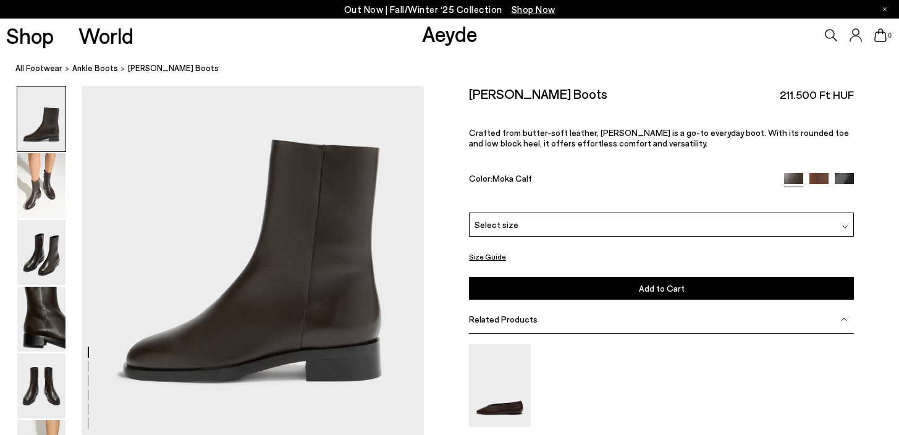
click at [849, 179] on img at bounding box center [844, 182] width 19 height 19
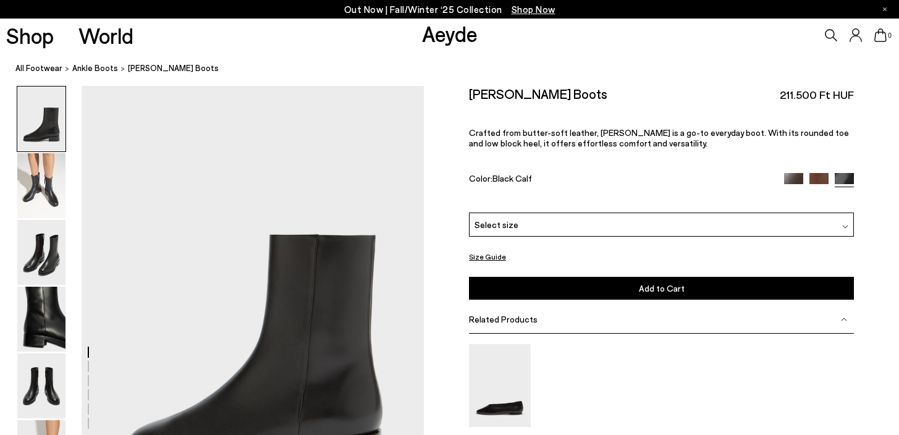
click at [822, 229] on div "Select size" at bounding box center [661, 225] width 385 height 24
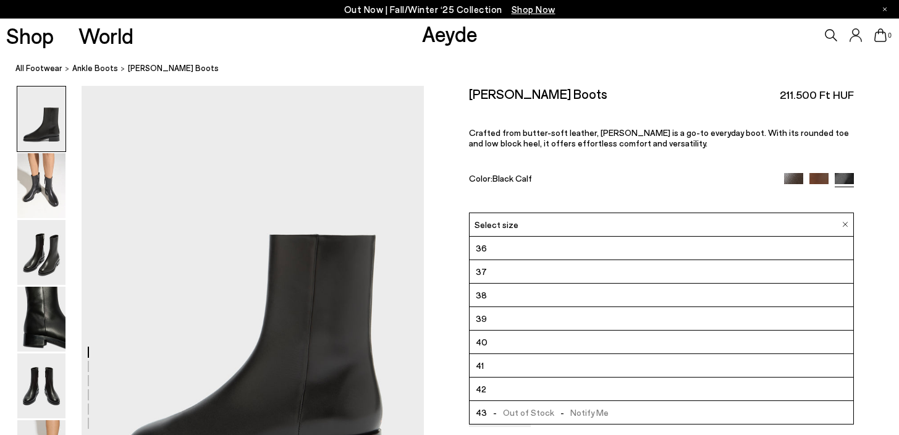
click at [823, 172] on div "Vincent Ankle Boots 211.500 Ft HUF Crafted from butter-soft leather, Vincent is…" at bounding box center [661, 149] width 385 height 126
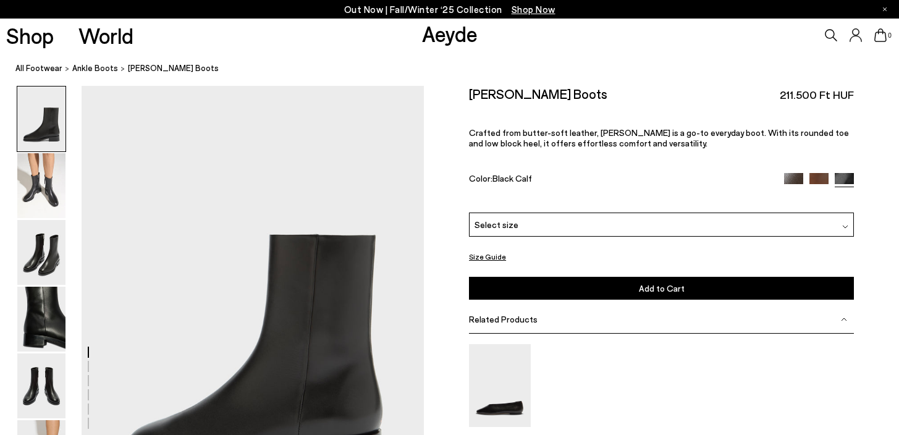
click at [821, 177] on img at bounding box center [819, 182] width 19 height 19
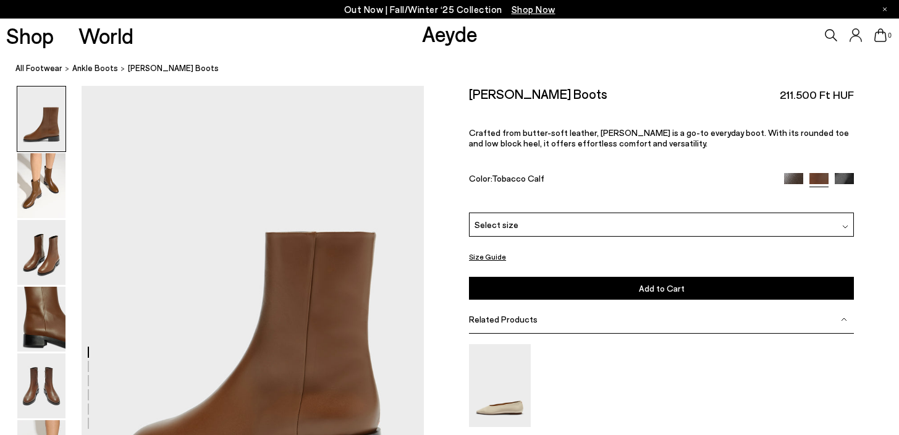
click at [831, 222] on div "Select size" at bounding box center [661, 225] width 385 height 24
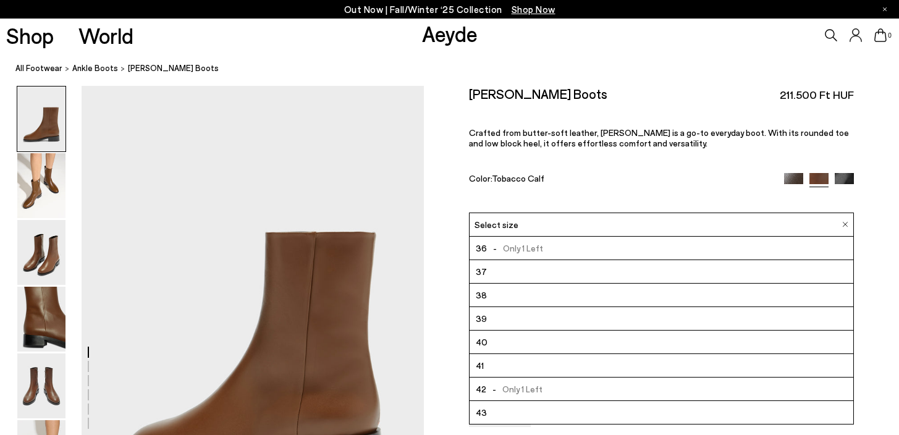
click at [831, 222] on div "Select size" at bounding box center [661, 225] width 385 height 24
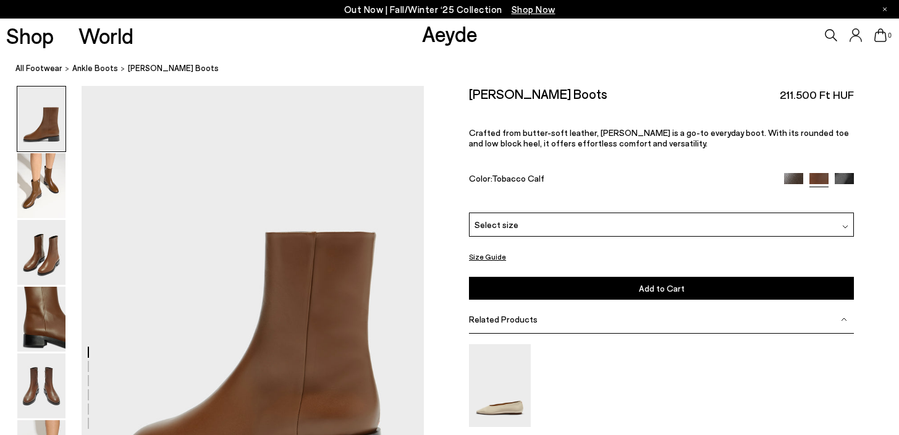
click at [789, 179] on img at bounding box center [793, 182] width 19 height 19
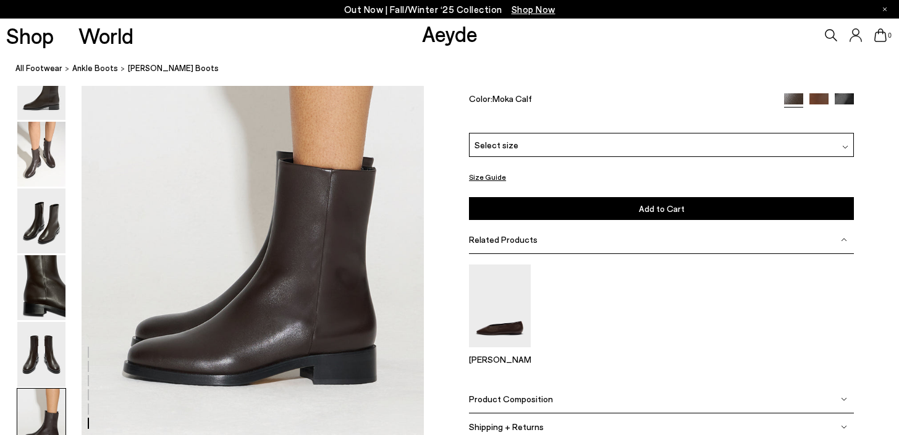
scroll to position [2389, 0]
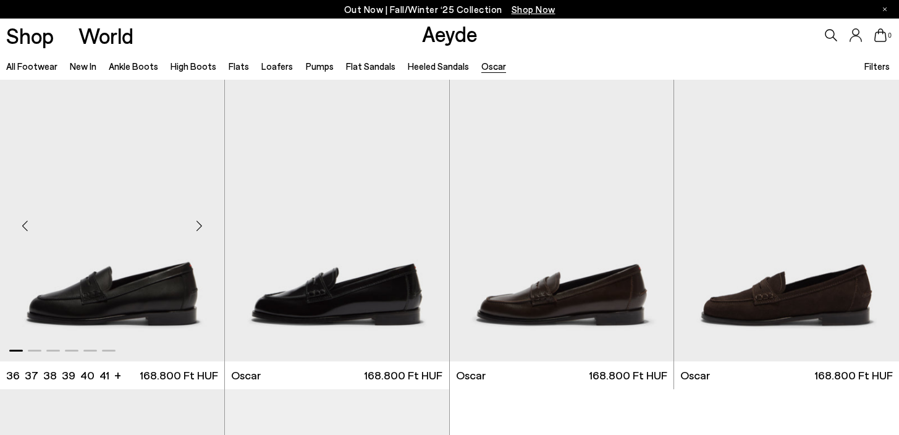
click at [112, 246] on img "1 / 6" at bounding box center [112, 221] width 224 height 282
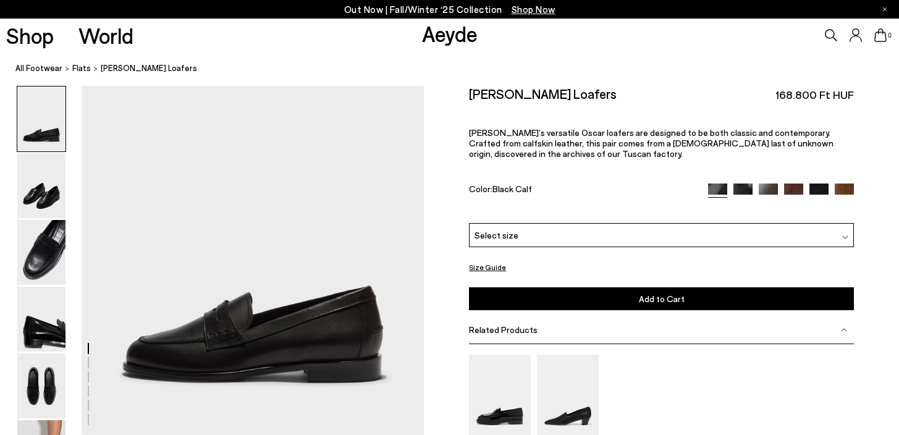
click at [663, 235] on div "Select size" at bounding box center [661, 235] width 385 height 24
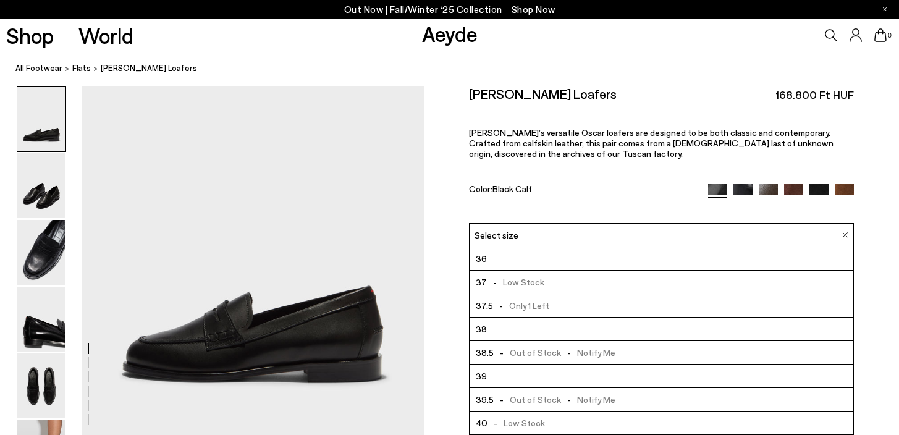
click at [892, 263] on div "Size Guide Shoes Belt Our shoes come in European sizing. The easiest way to mea…" at bounding box center [661, 315] width 475 height 459
